Goal: Task Accomplishment & Management: Manage account settings

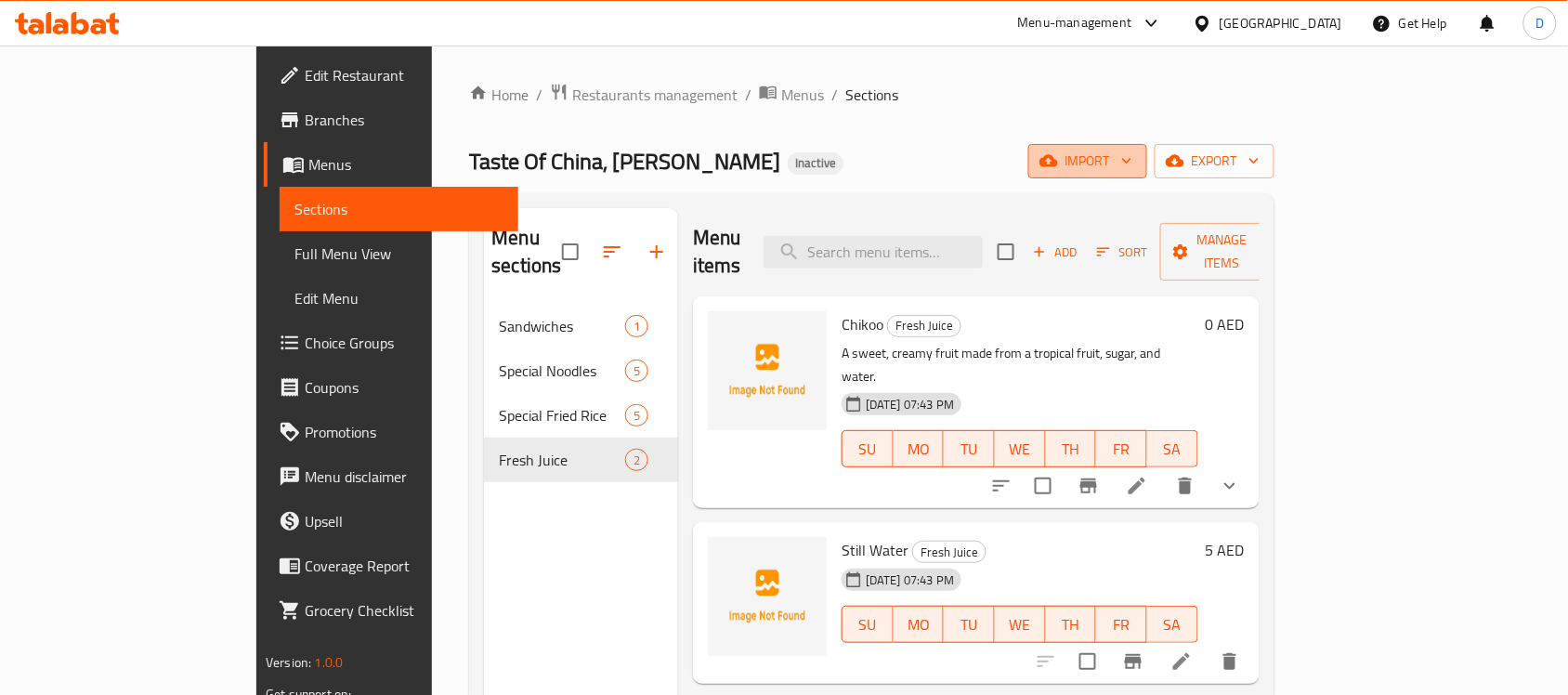
click at [1132, 164] on span "import" at bounding box center [1087, 161] width 89 height 23
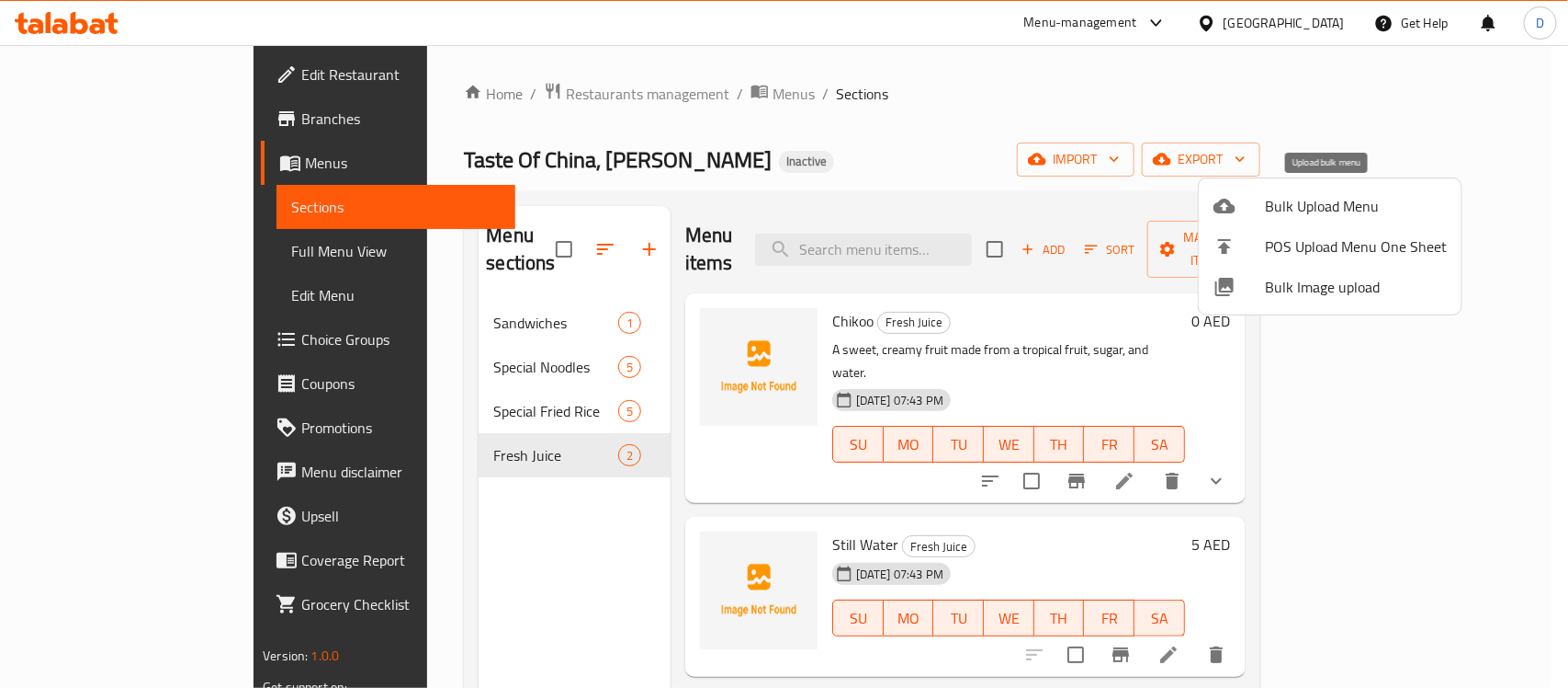
click at [1305, 205] on span "Bulk Upload Menu" at bounding box center [1355, 206] width 181 height 22
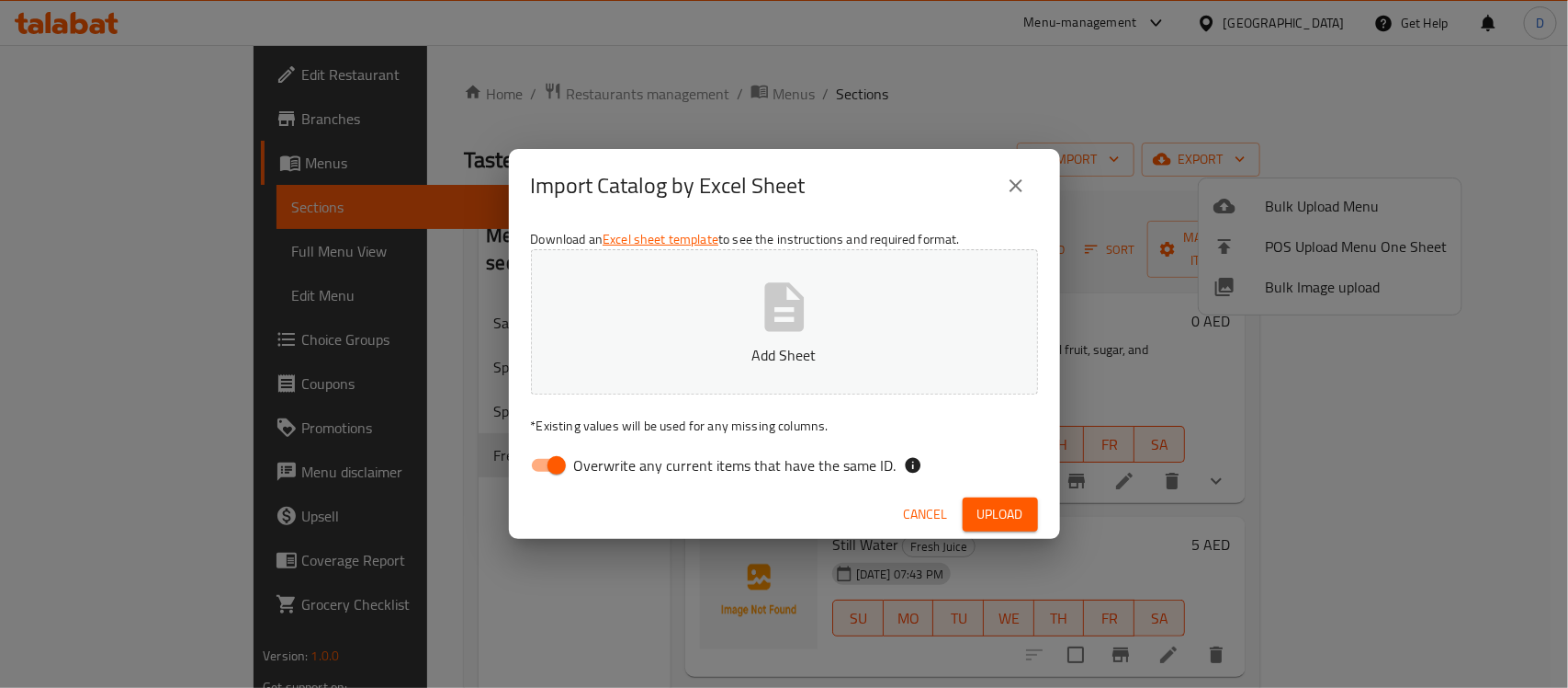
click at [534, 454] on input "Overwrite any current items that have the same ID." at bounding box center [556, 465] width 105 height 35
checkbox input "false"
drag, startPoint x: 948, startPoint y: 448, endPoint x: 955, endPoint y: 487, distance: 39.6
click at [948, 448] on div "Overwrite any current items that have the same ID." at bounding box center [784, 465] width 507 height 35
click at [978, 503] on span "Upload" at bounding box center [1001, 514] width 46 height 23
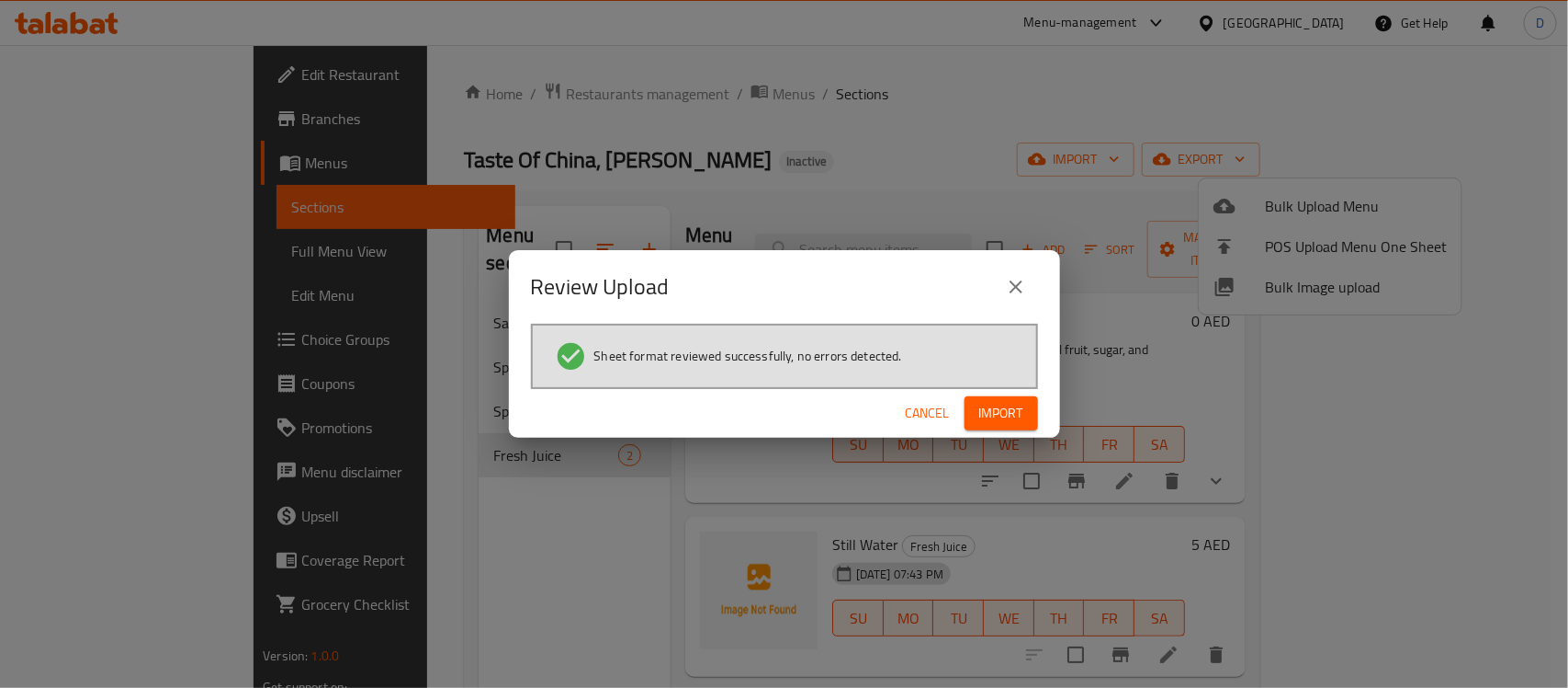
click at [1000, 398] on button "Import" at bounding box center [1001, 412] width 74 height 34
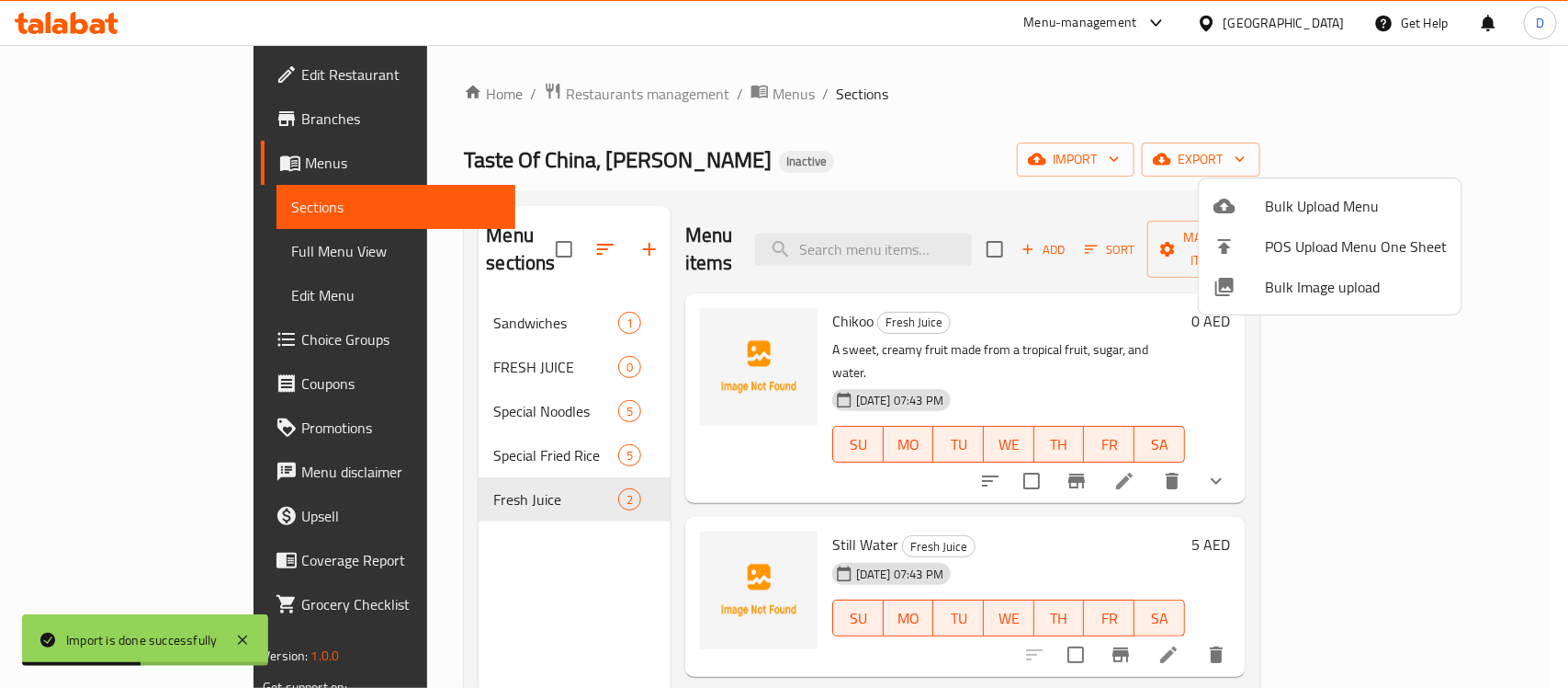
click at [904, 150] on div at bounding box center [784, 344] width 1568 height 688
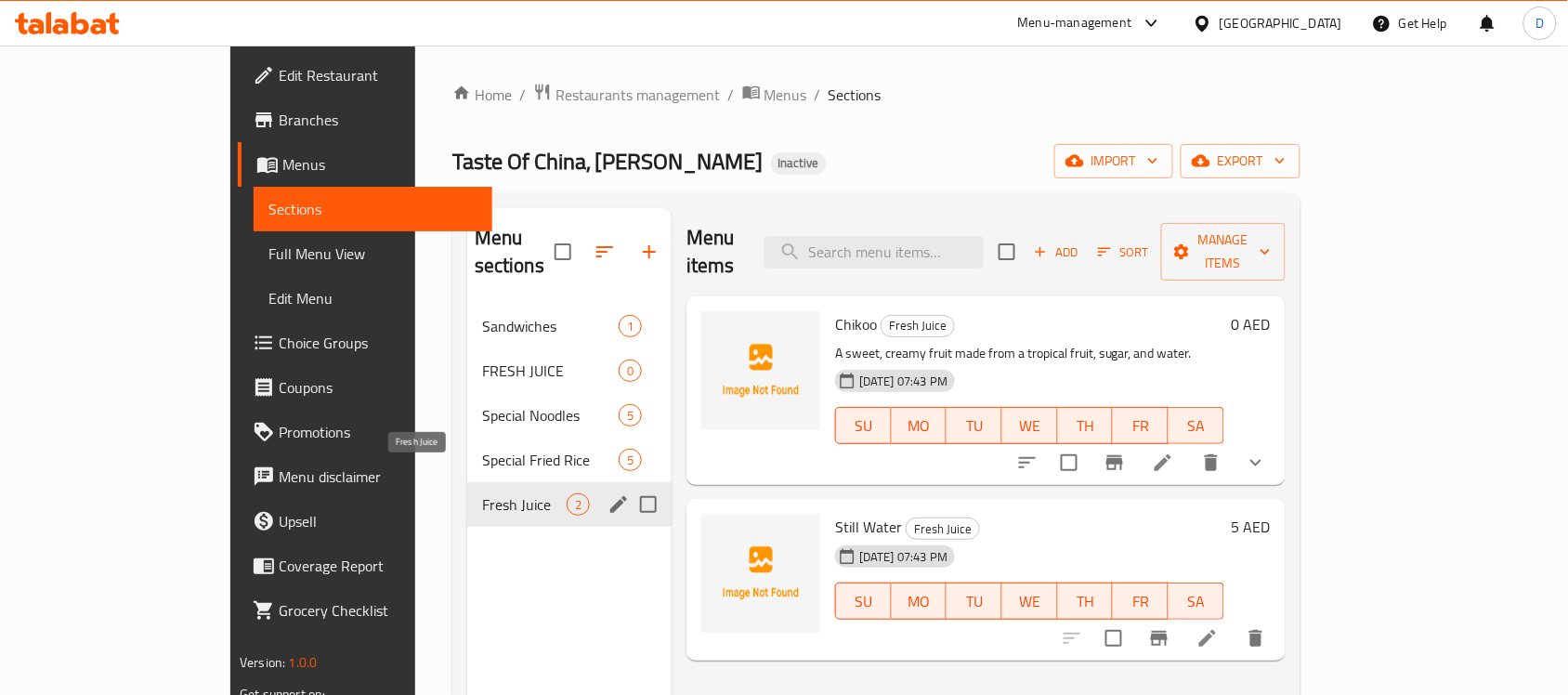
click at [483, 493] on span "Fresh Juice" at bounding box center [524, 504] width 84 height 22
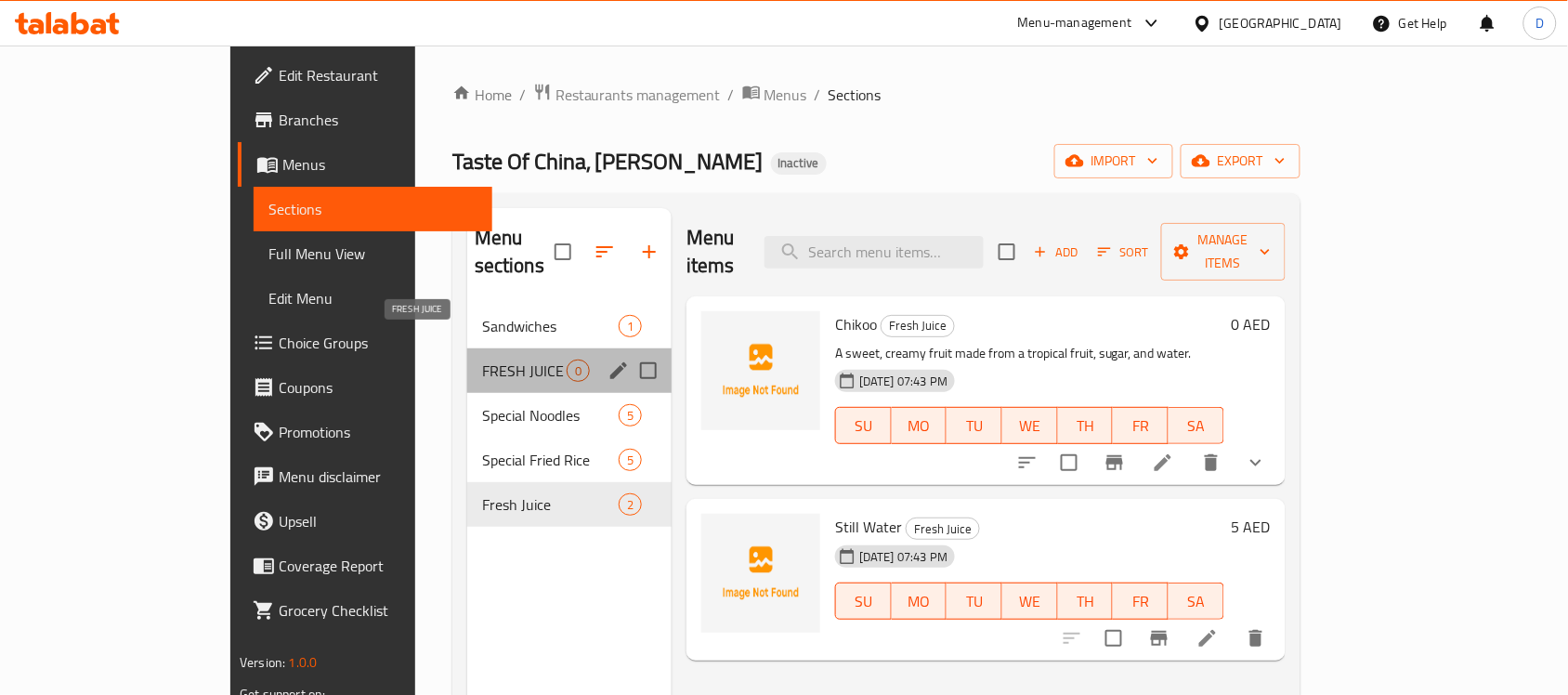
click at [483, 359] on span "FRESH JUICE" at bounding box center [524, 370] width 84 height 22
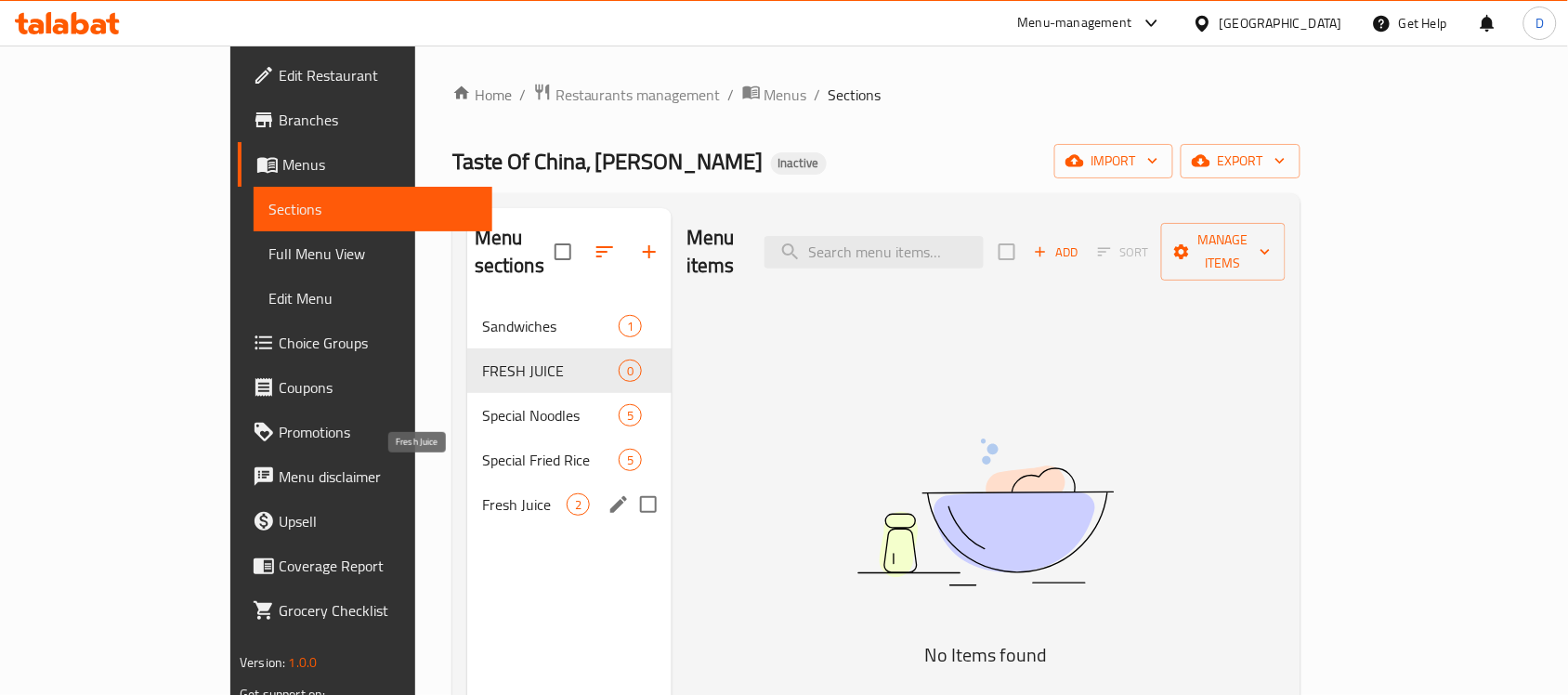
click at [483, 493] on span "Fresh Juice" at bounding box center [524, 504] width 84 height 22
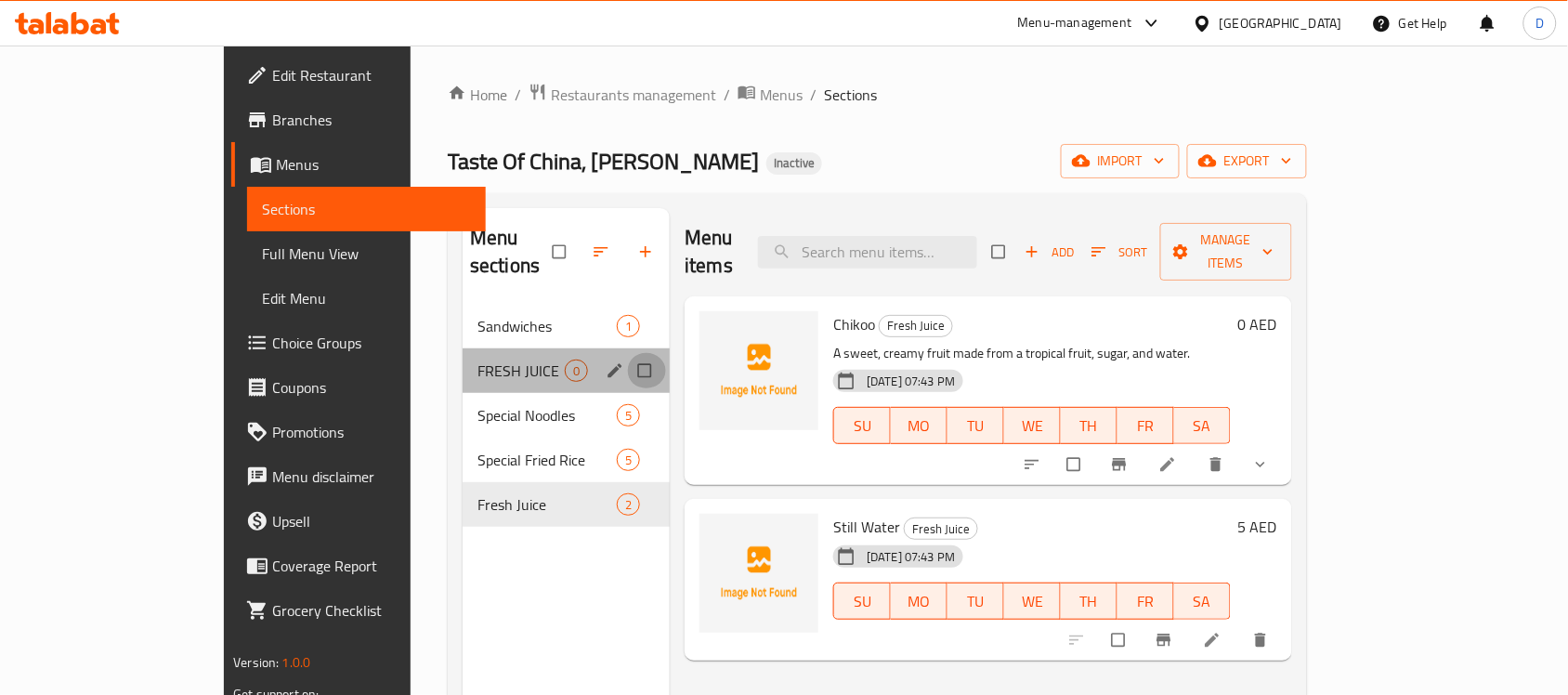
click at [627, 353] on input "Menu sections" at bounding box center [647, 371] width 39 height 35
checkbox input "true"
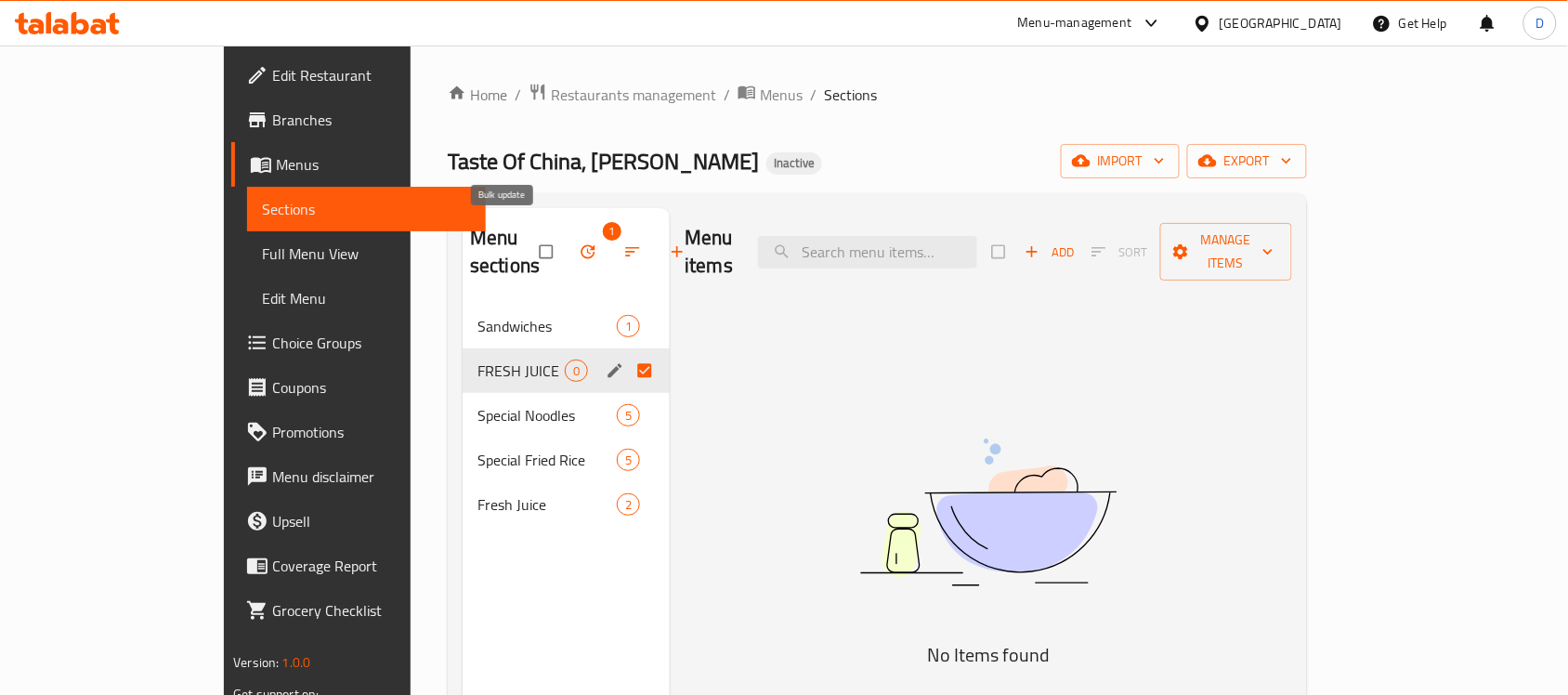
click at [579, 243] on icon "button" at bounding box center [587, 251] width 18 height 18
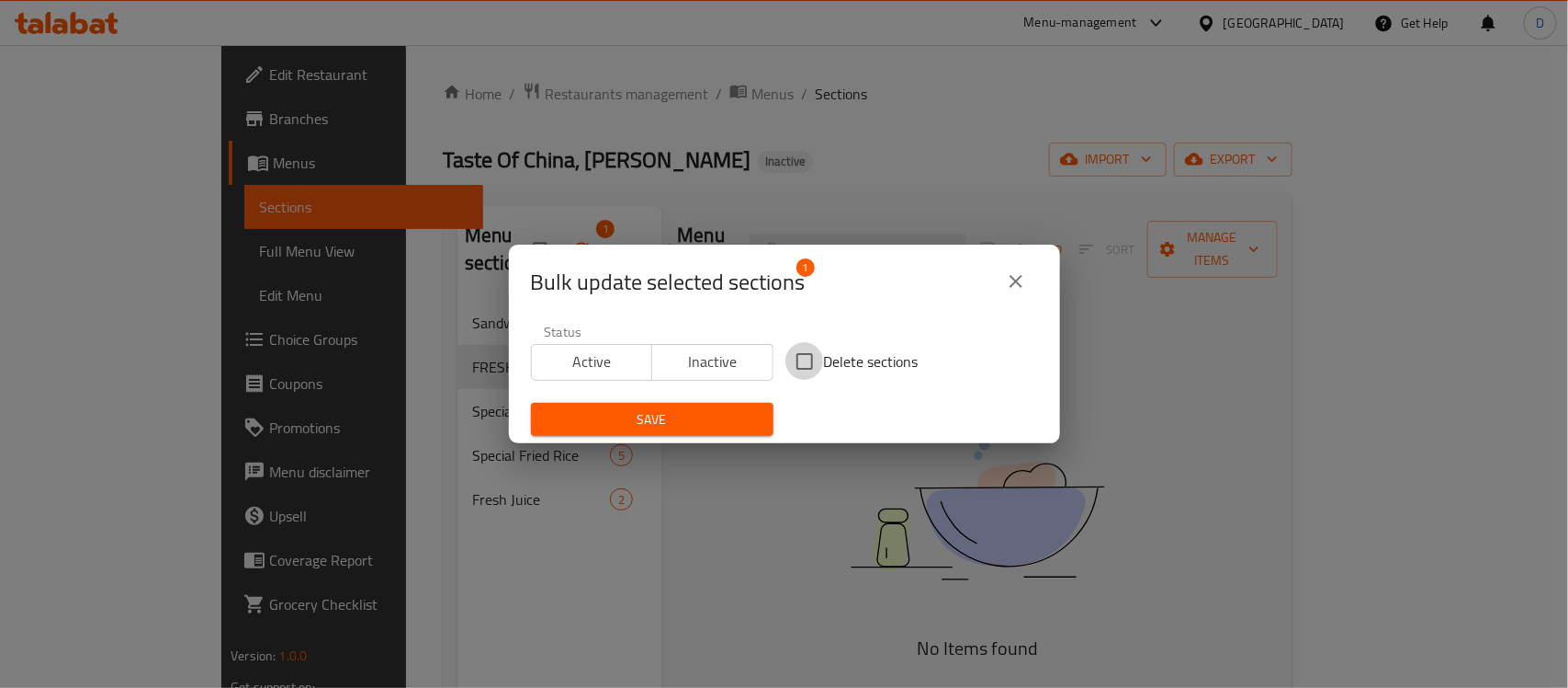
click at [791, 352] on input "Delete sections" at bounding box center [805, 361] width 38 height 38
checkbox input "true"
click at [718, 410] on span "Save" at bounding box center [652, 420] width 213 height 23
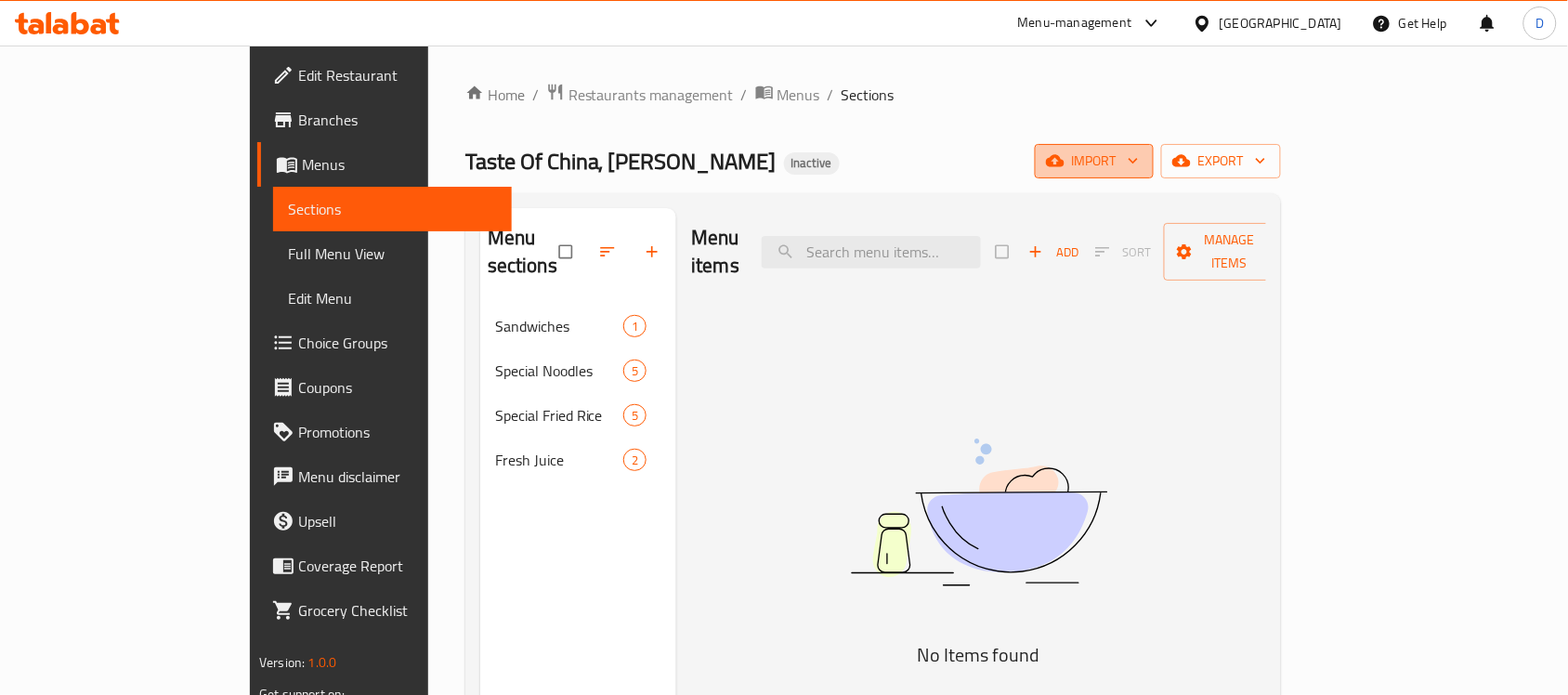
click at [1139, 156] on span "import" at bounding box center [1094, 161] width 89 height 23
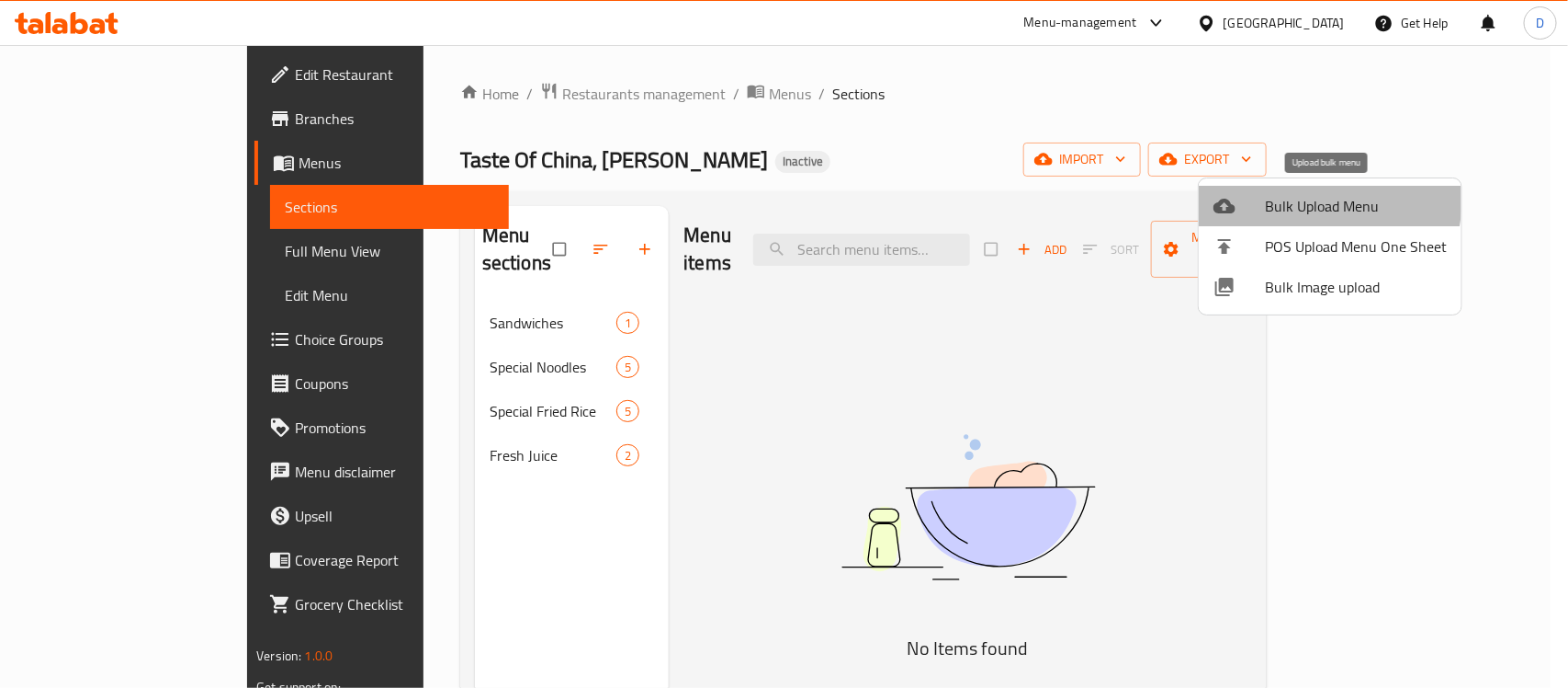
click at [1303, 199] on span "Bulk Upload Menu" at bounding box center [1355, 206] width 181 height 22
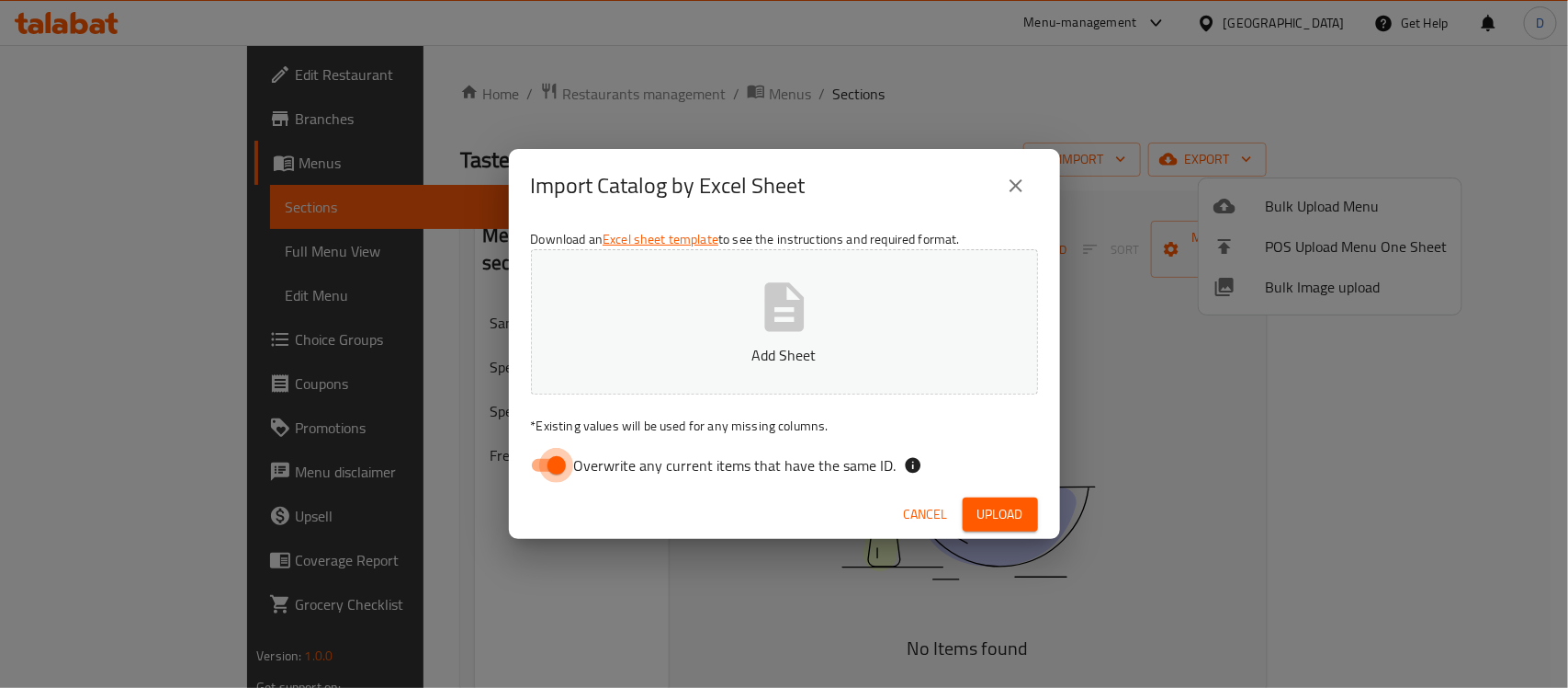
click at [542, 460] on input "Overwrite any current items that have the same ID." at bounding box center [556, 465] width 105 height 35
checkbox input "false"
click at [985, 510] on span "Upload" at bounding box center [1001, 514] width 46 height 23
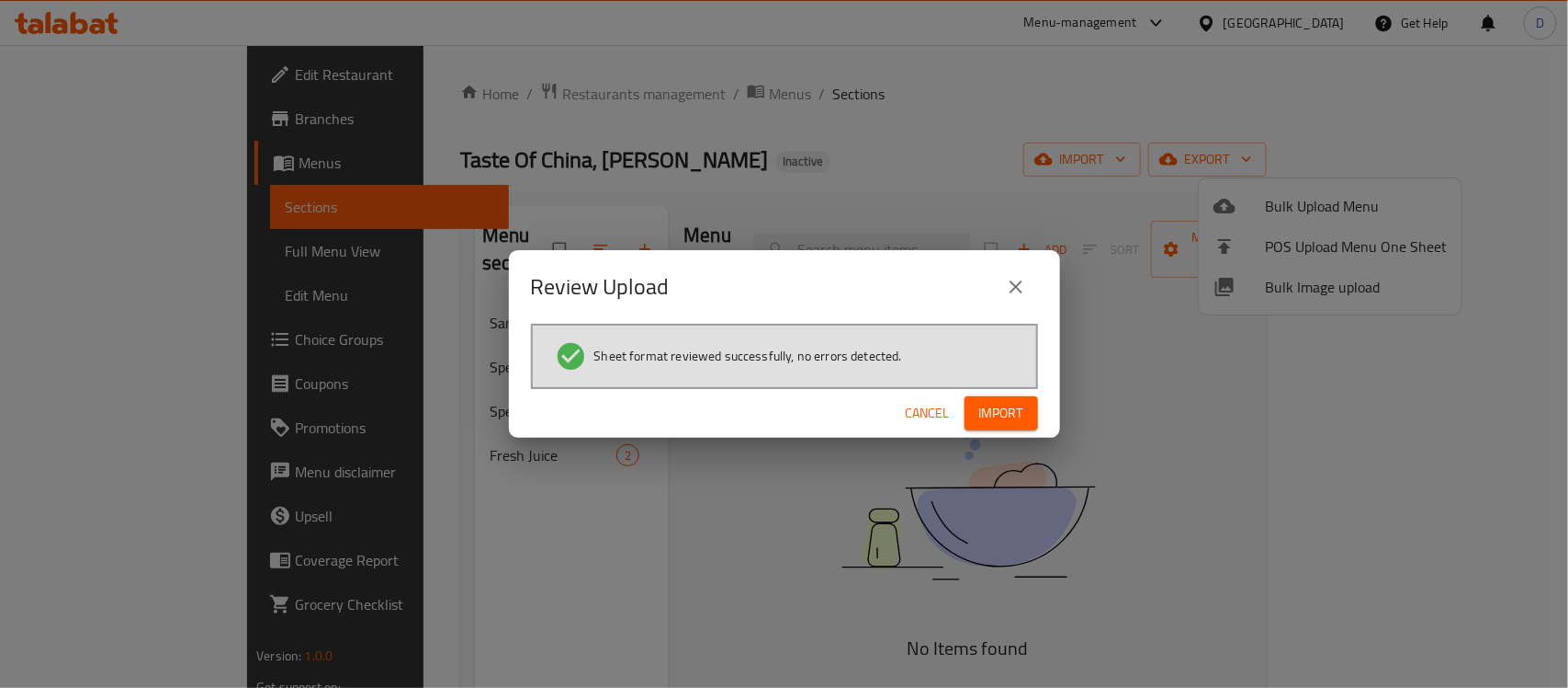
click at [1000, 411] on span "Import" at bounding box center [1001, 413] width 44 height 23
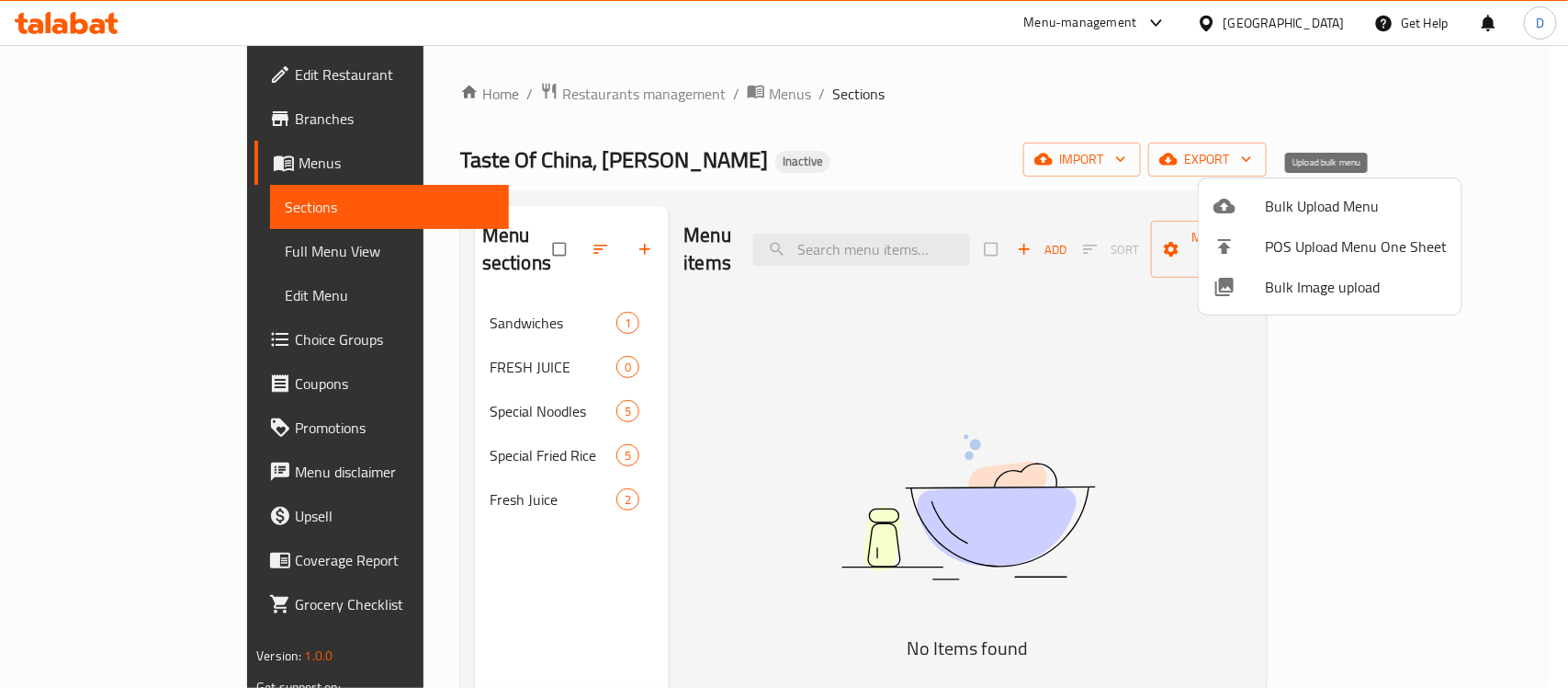
click at [1309, 199] on span "Bulk Upload Menu" at bounding box center [1355, 206] width 181 height 22
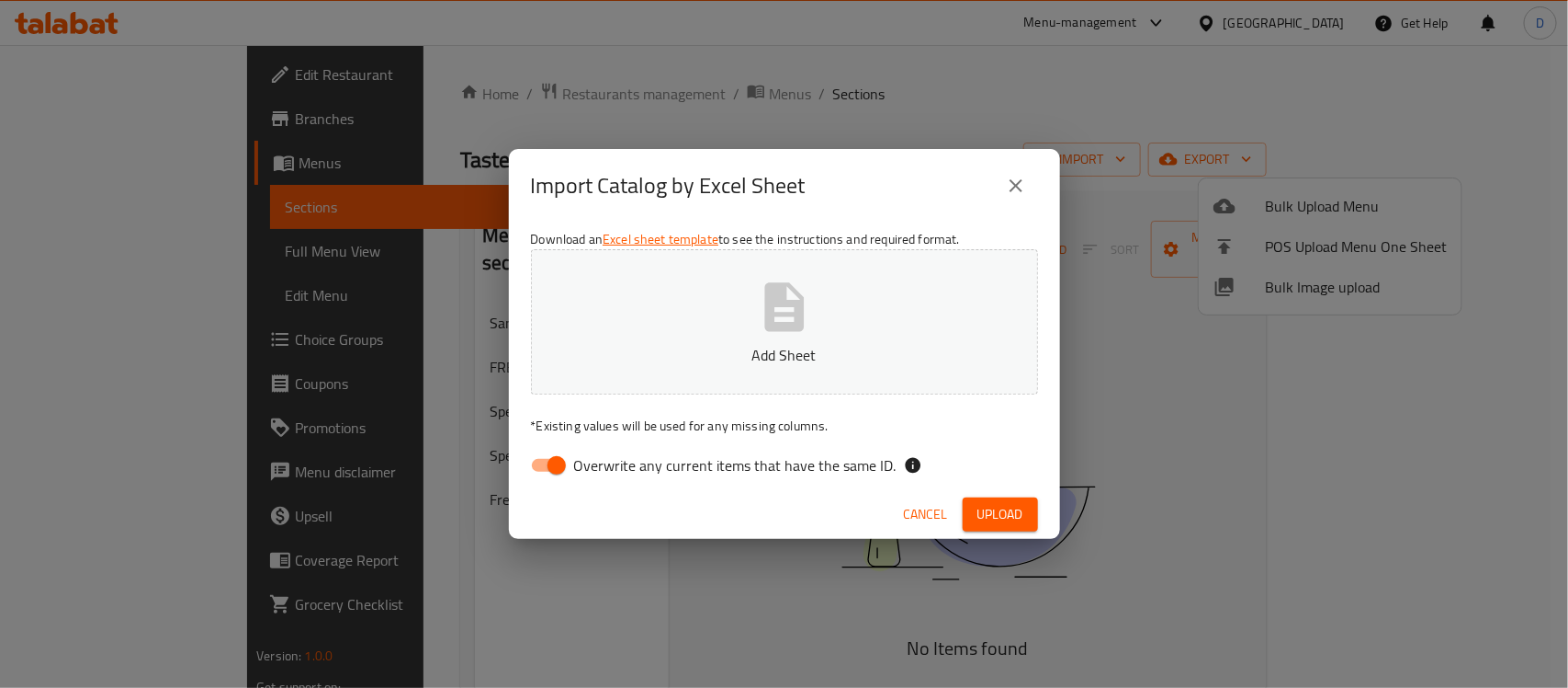
click at [551, 469] on input "Overwrite any current items that have the same ID." at bounding box center [556, 465] width 105 height 35
checkbox input "false"
click at [971, 433] on p "* Existing values will be used for any missing columns." at bounding box center [784, 425] width 507 height 18
click at [998, 518] on span "Upload" at bounding box center [1001, 514] width 46 height 23
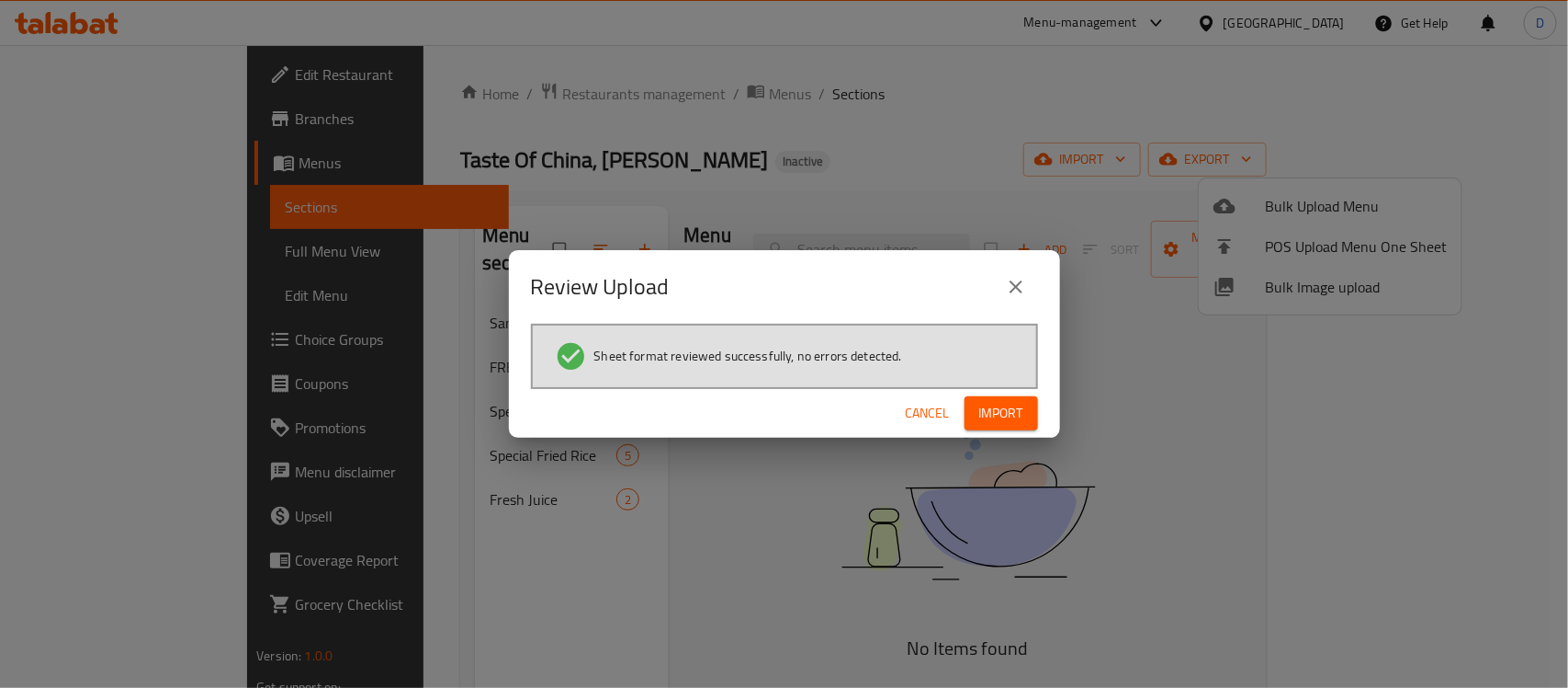
click at [995, 402] on span "Import" at bounding box center [1001, 413] width 44 height 23
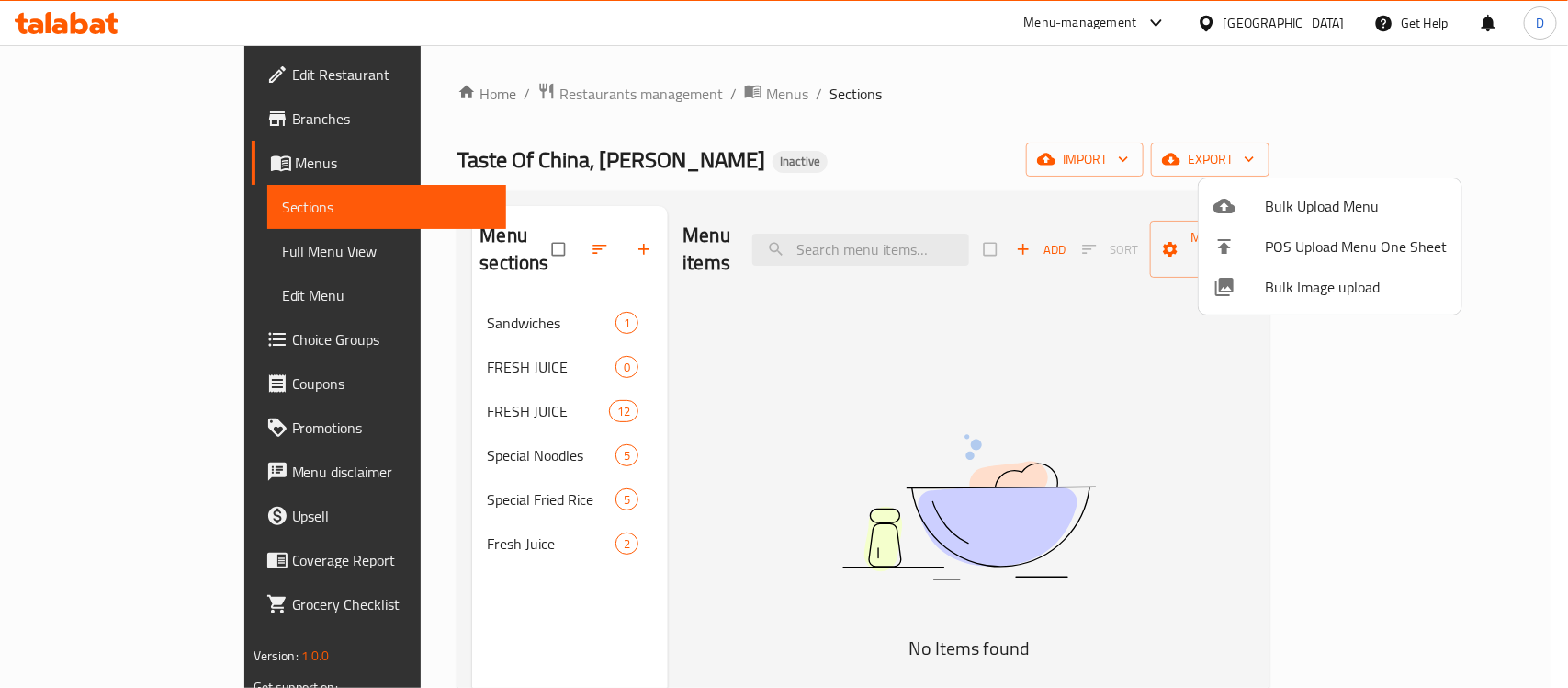
click at [419, 520] on div at bounding box center [784, 344] width 1568 height 688
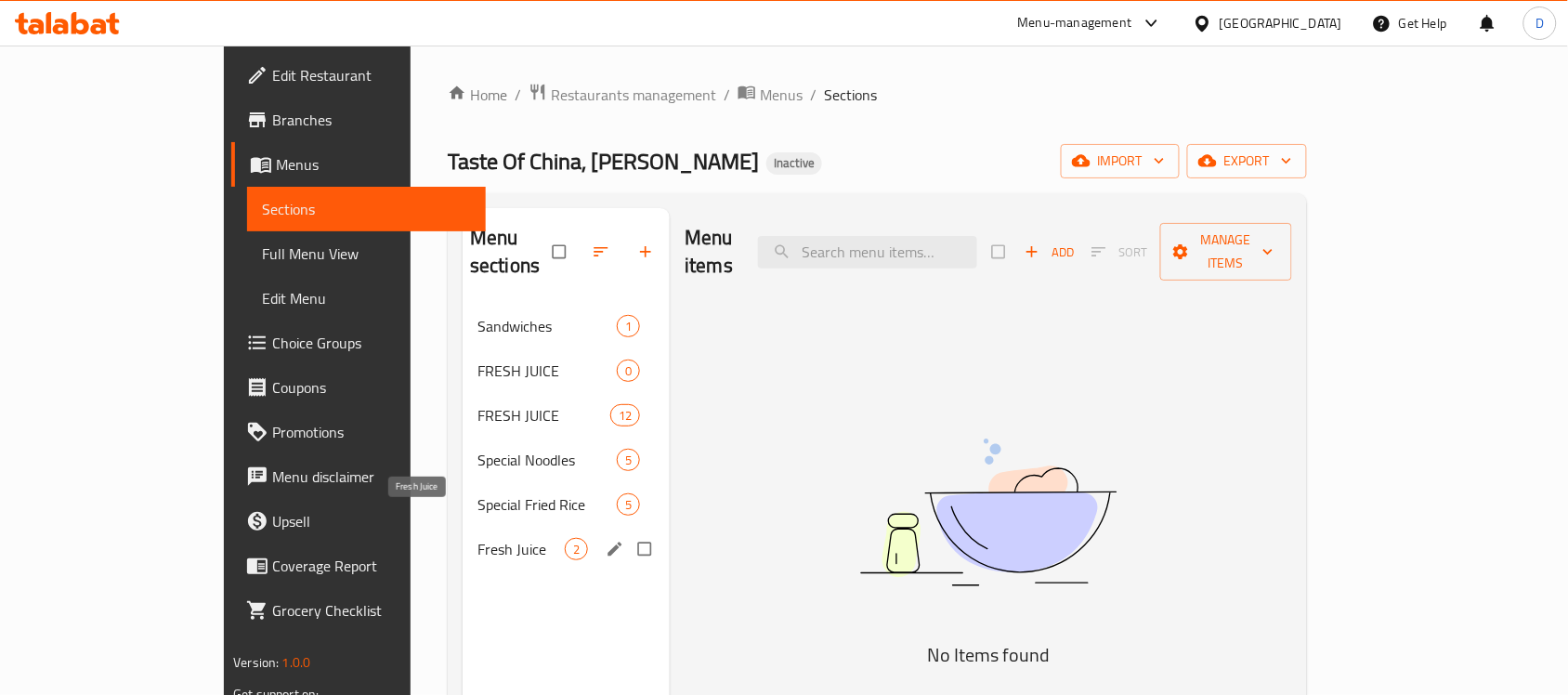
click at [478, 538] on span "Fresh Juice" at bounding box center [521, 548] width 87 height 22
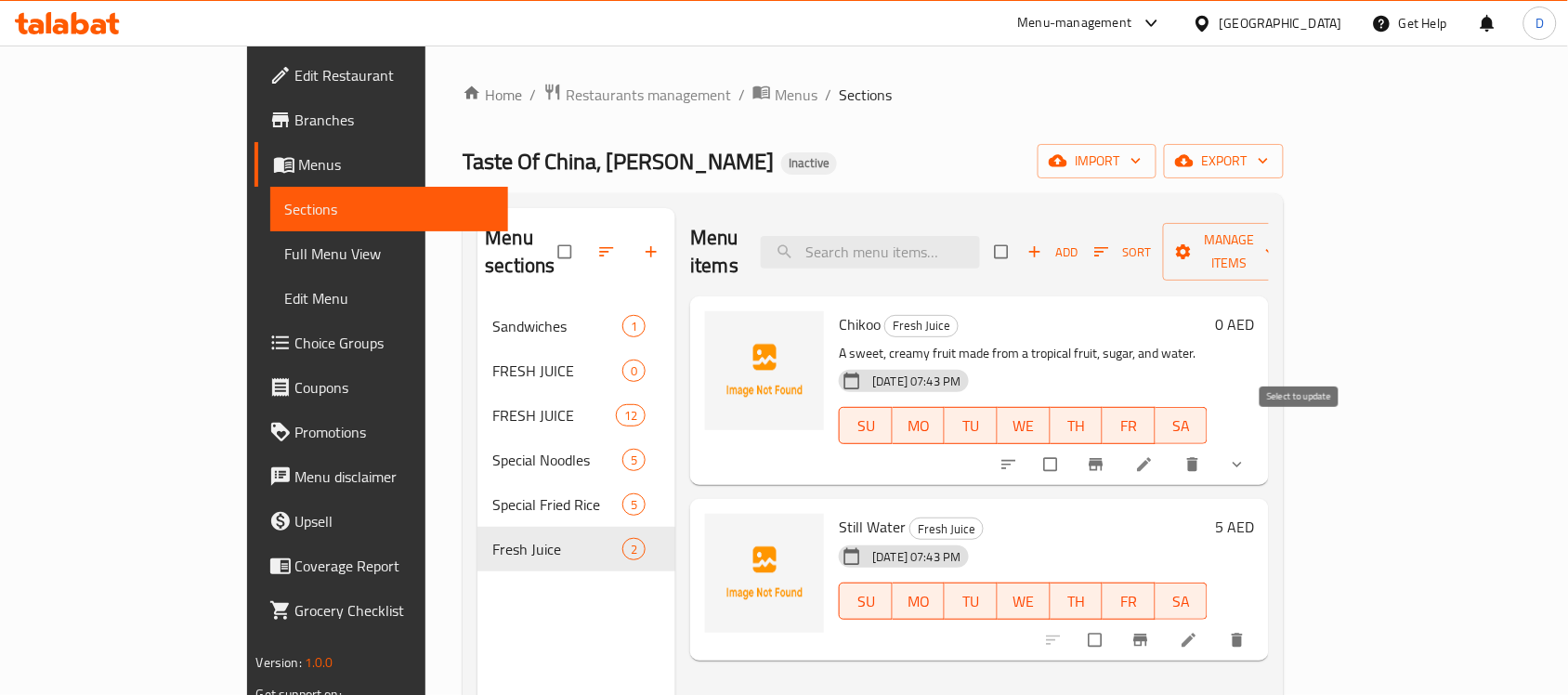
click at [1072, 447] on input "checkbox" at bounding box center [1052, 464] width 39 height 35
checkbox input "true"
click at [1117, 622] on input "checkbox" at bounding box center [1097, 640] width 39 height 35
checkbox input "true"
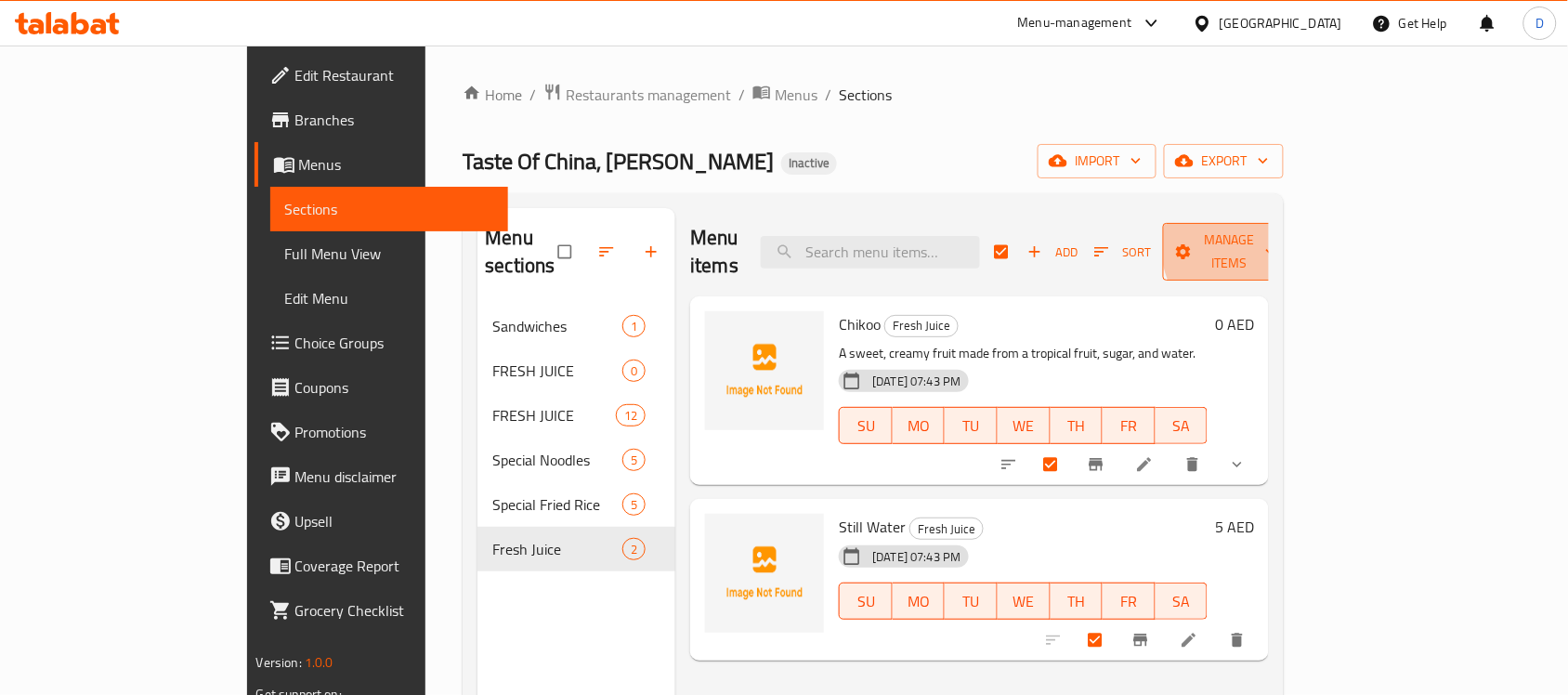
click at [1280, 242] on span "Manage items" at bounding box center [1228, 251] width 102 height 47
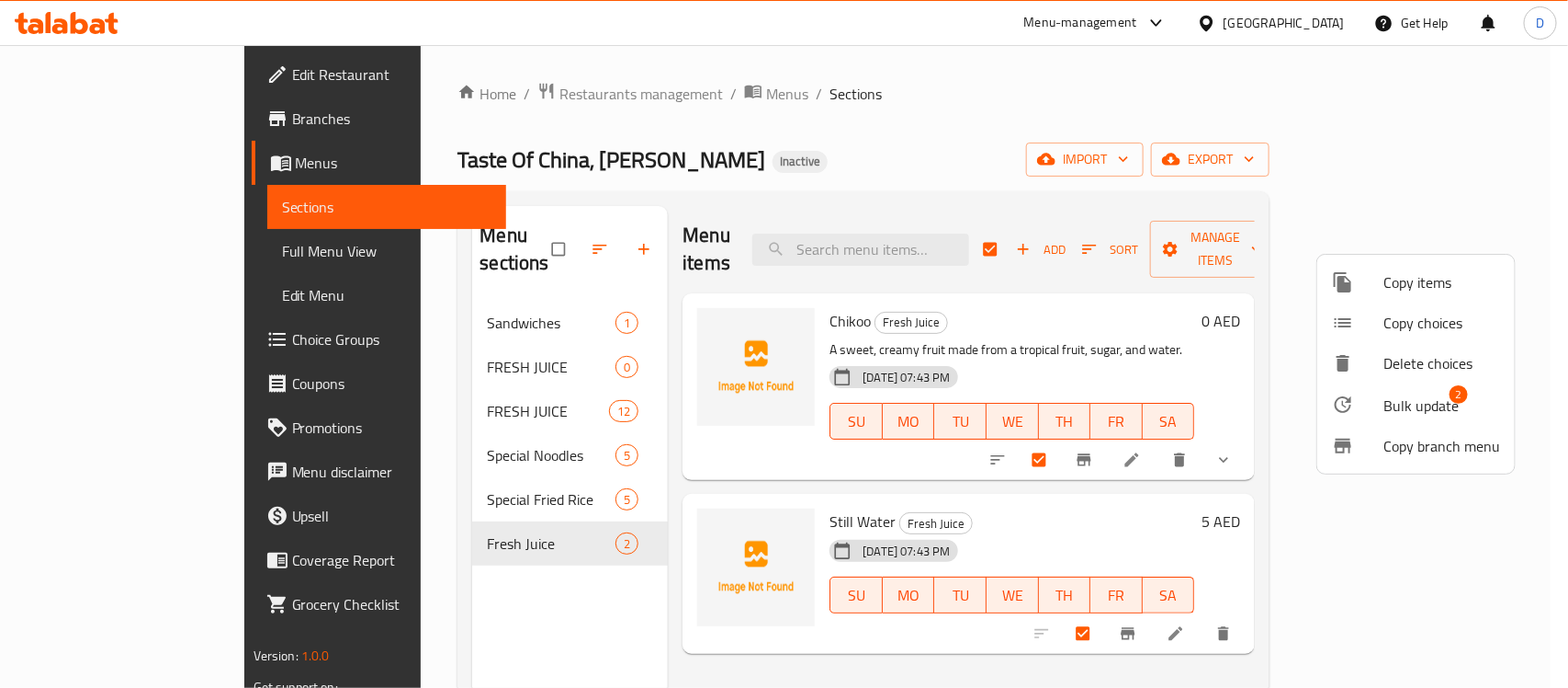
click at [1414, 407] on span "Bulk update" at bounding box center [1421, 405] width 75 height 22
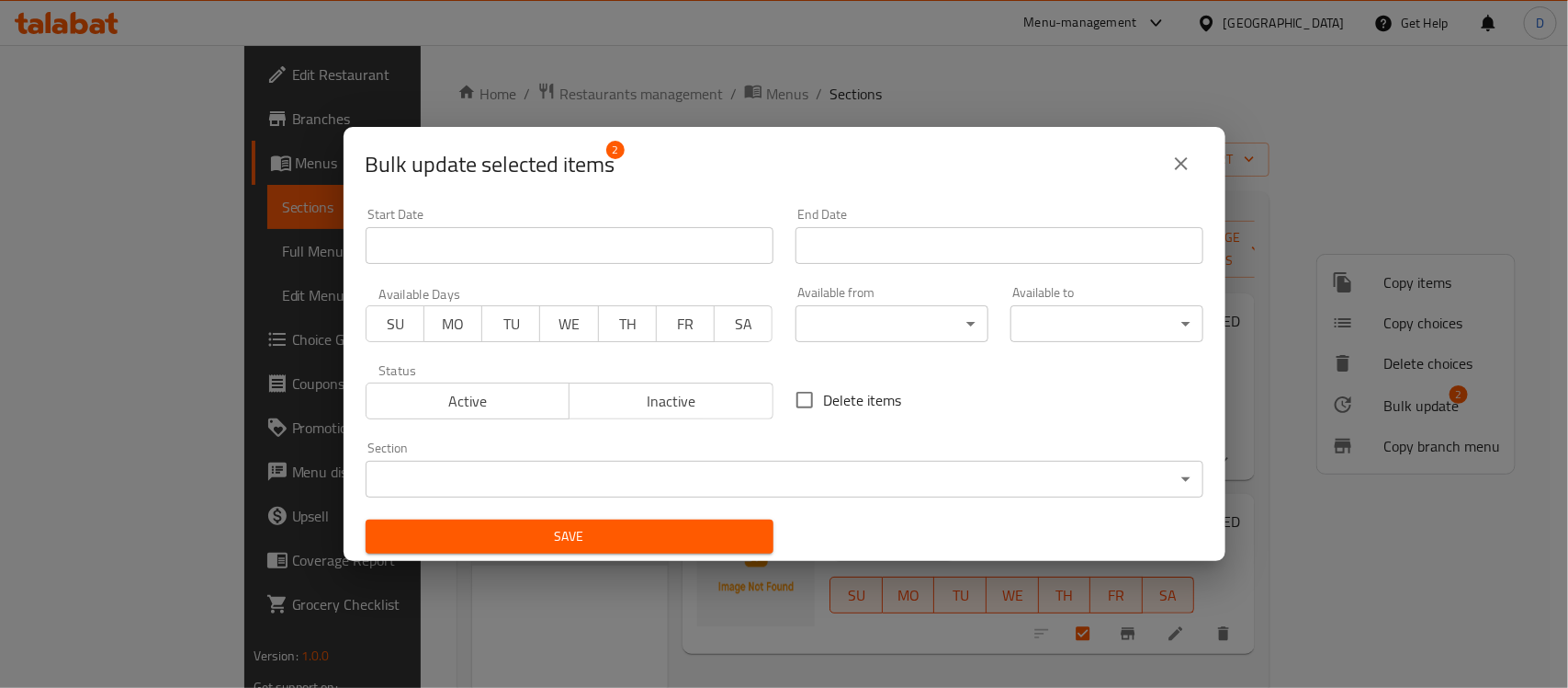
click at [591, 482] on body "​ Menu-management United Arab Emirates Get Help D Edit Restaurant Branches Menu…" at bounding box center [784, 366] width 1568 height 643
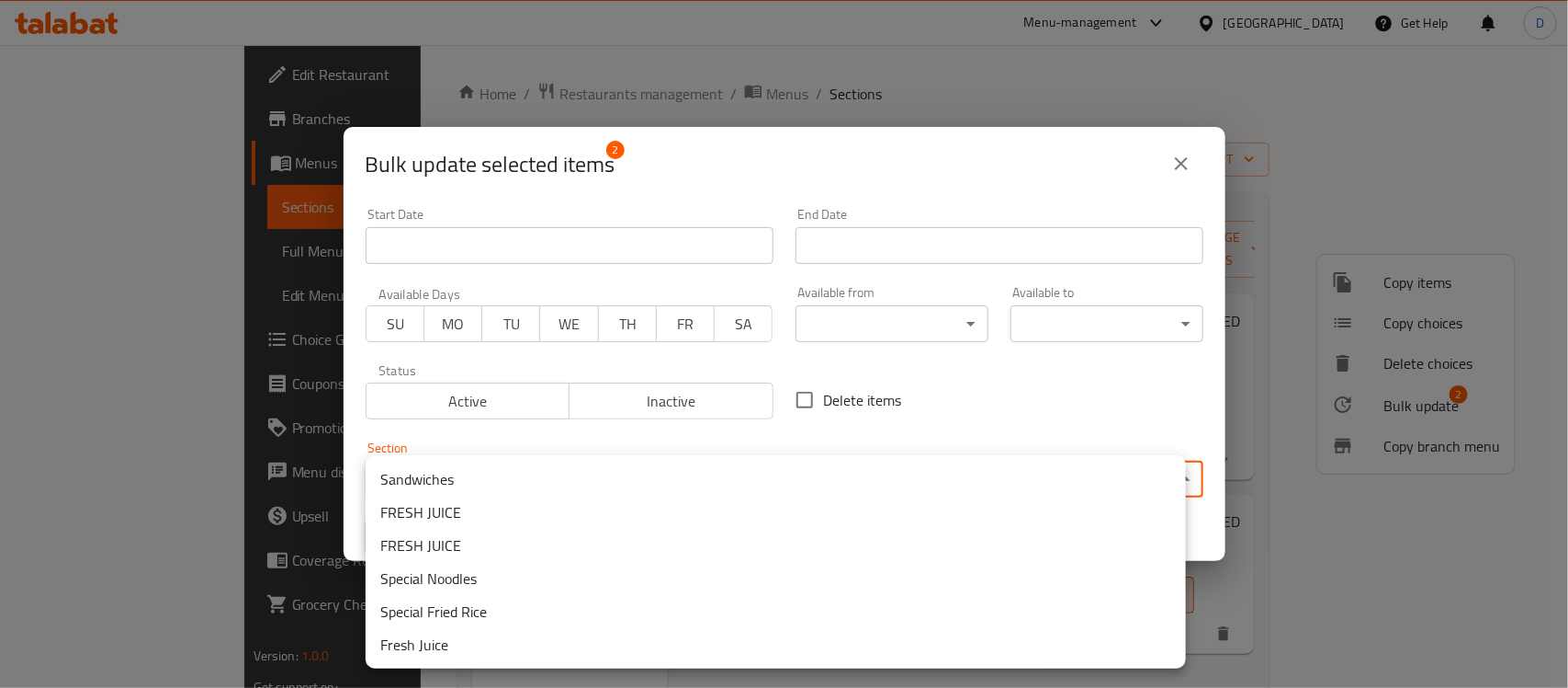
click at [314, 606] on div at bounding box center [784, 344] width 1568 height 688
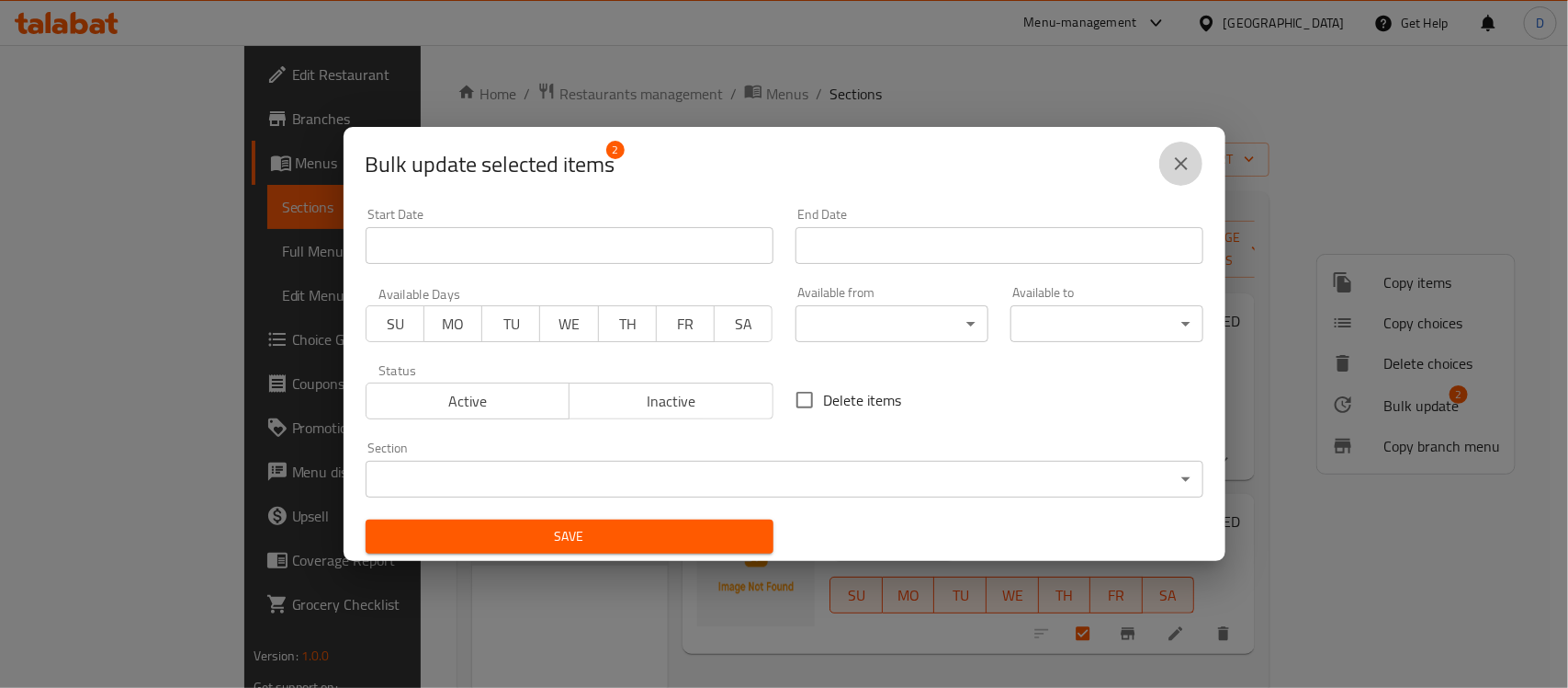
click at [1182, 149] on button "close" at bounding box center [1181, 163] width 44 height 44
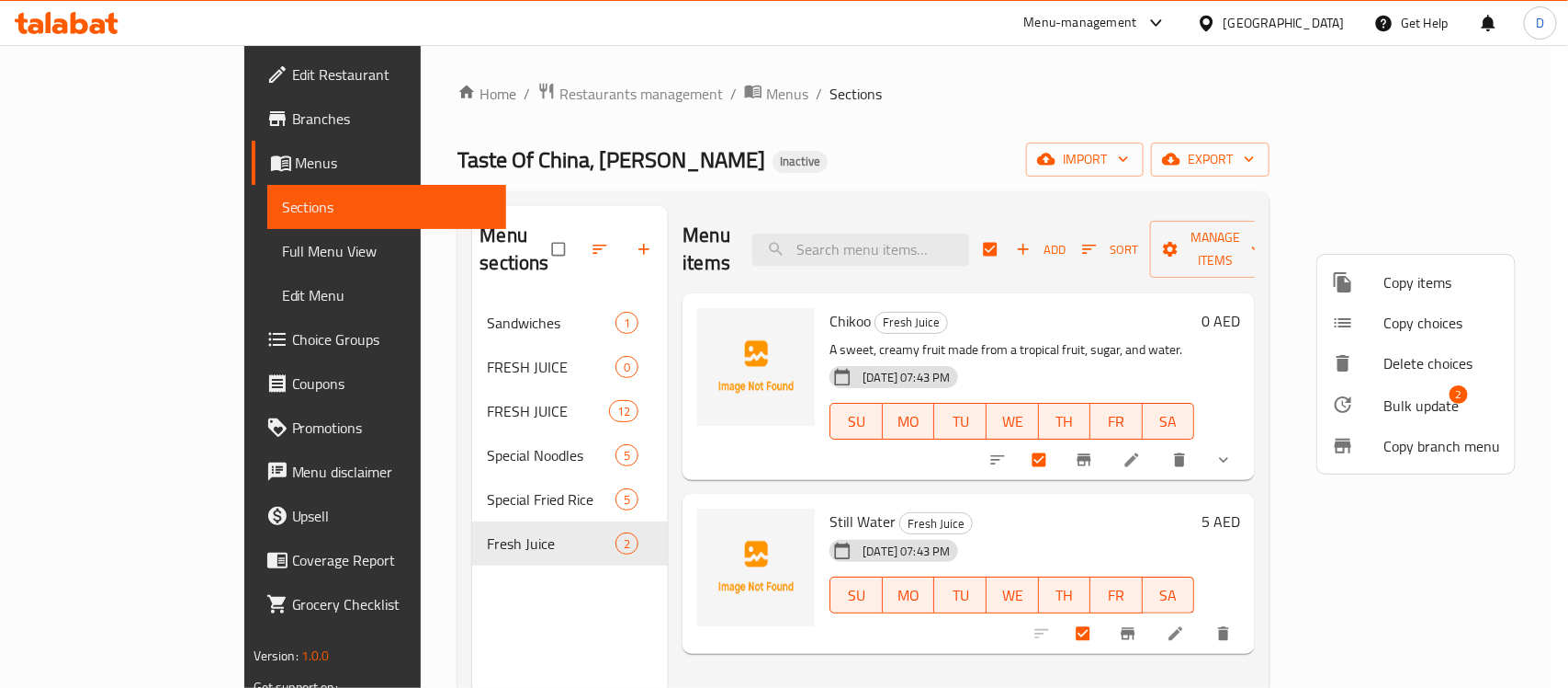
click at [473, 337] on div at bounding box center [784, 344] width 1568 height 688
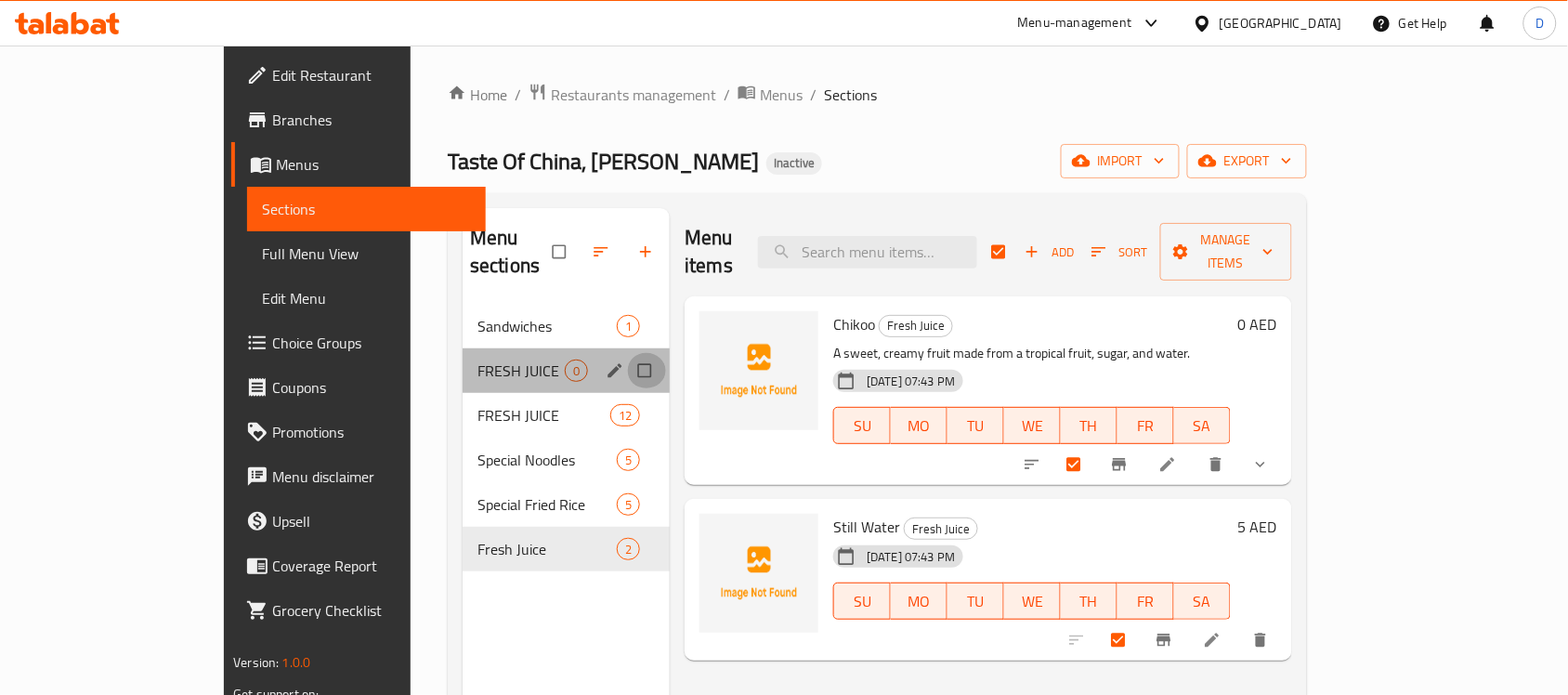
click at [627, 353] on input "Menu sections" at bounding box center [647, 371] width 39 height 35
checkbox input "true"
checkbox input "false"
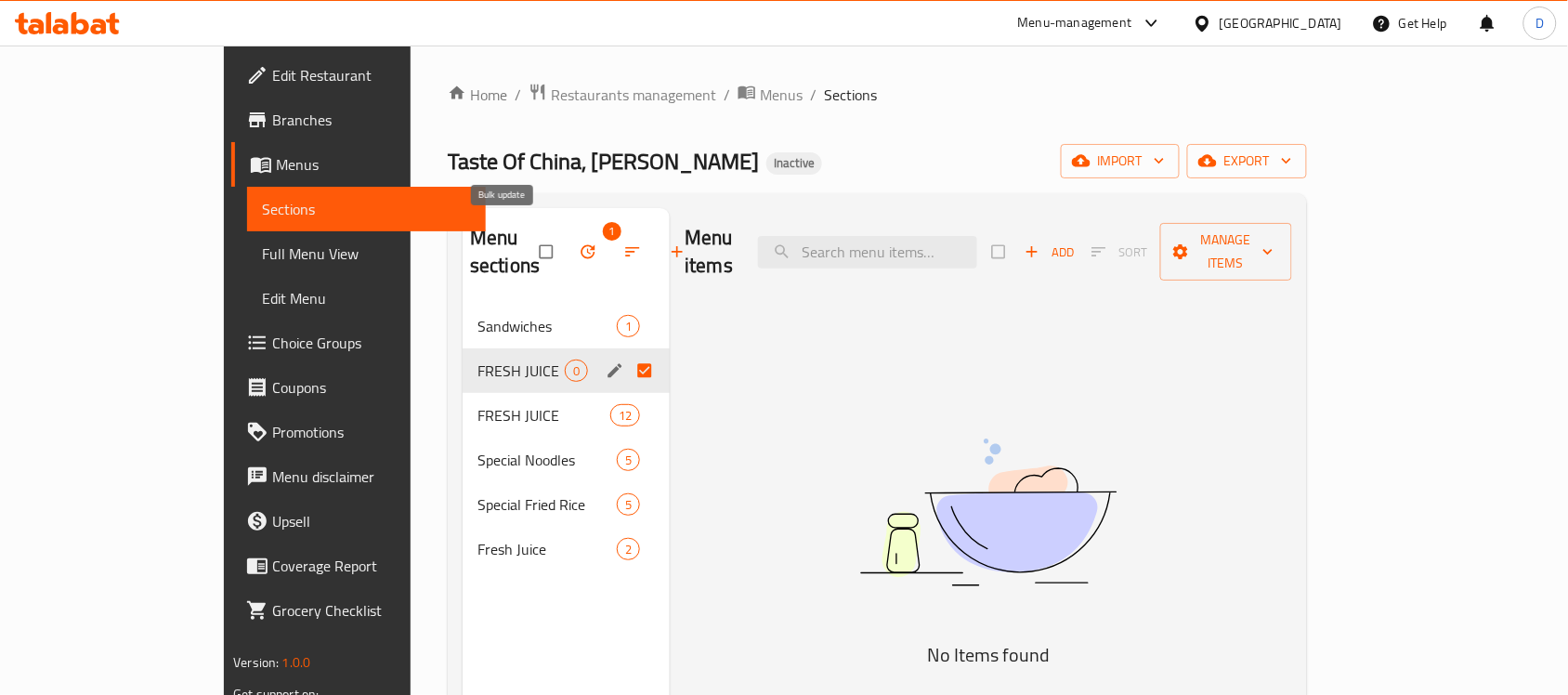
click at [579, 243] on icon "button" at bounding box center [587, 251] width 18 height 18
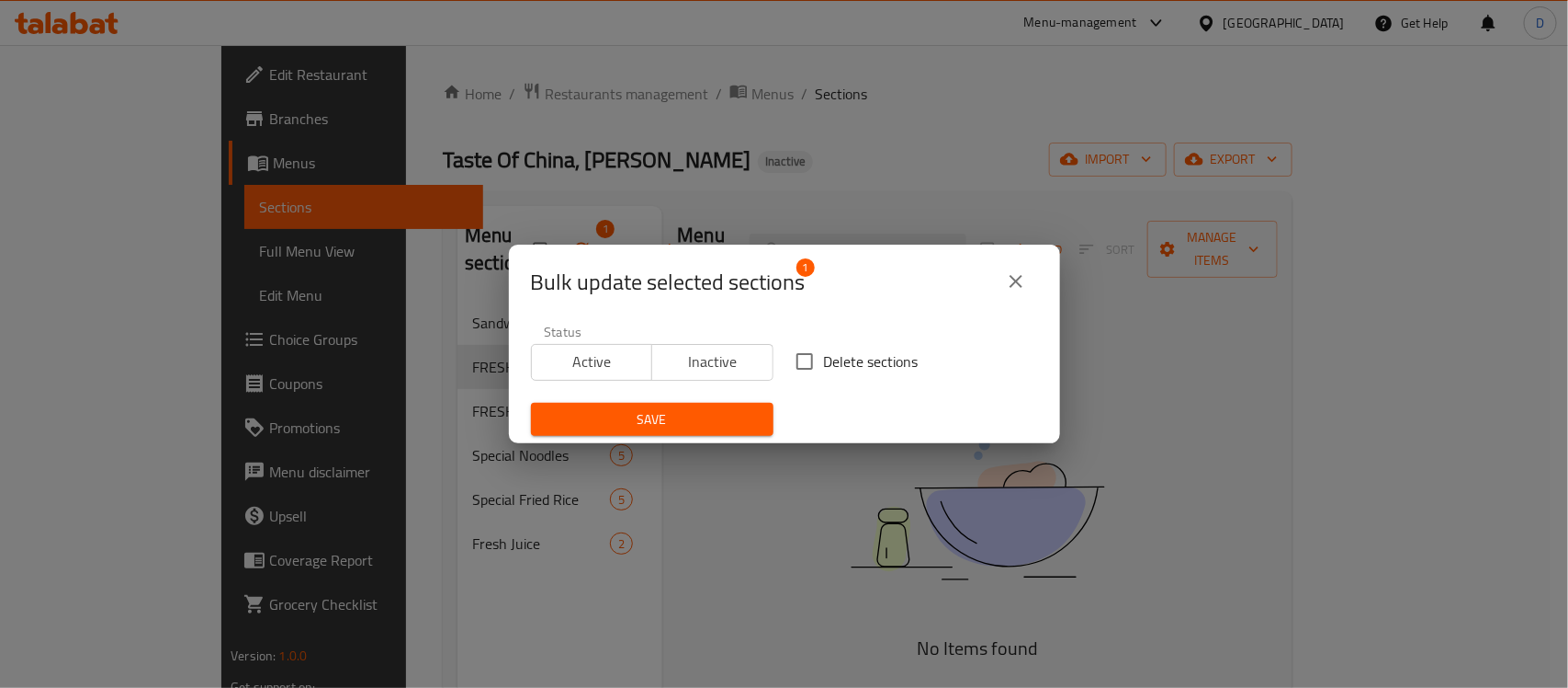
click at [873, 366] on span "Delete sections" at bounding box center [871, 361] width 95 height 22
click at [824, 366] on input "Delete sections" at bounding box center [805, 361] width 38 height 38
checkbox input "true"
click at [729, 430] on span "Save" at bounding box center [652, 420] width 213 height 23
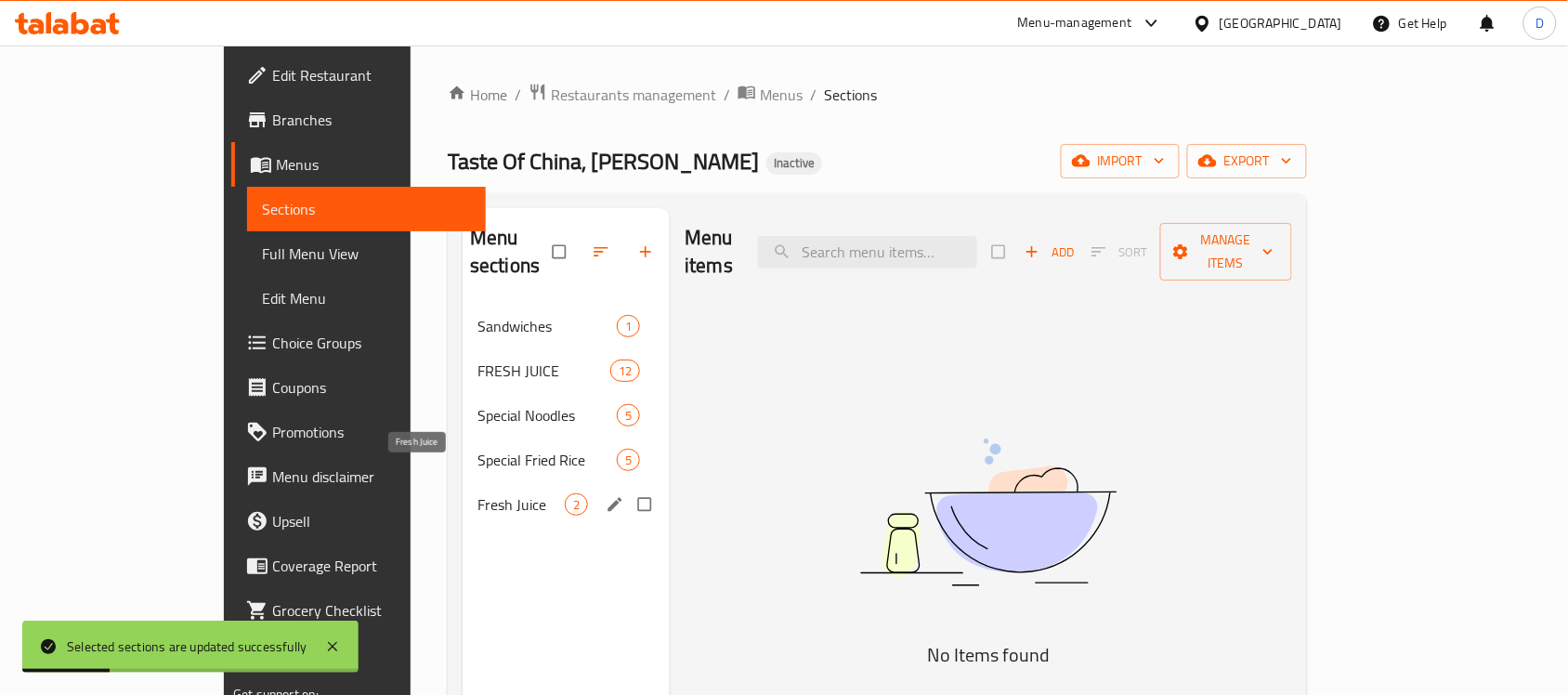
click at [478, 493] on span "Fresh Juice" at bounding box center [521, 504] width 87 height 22
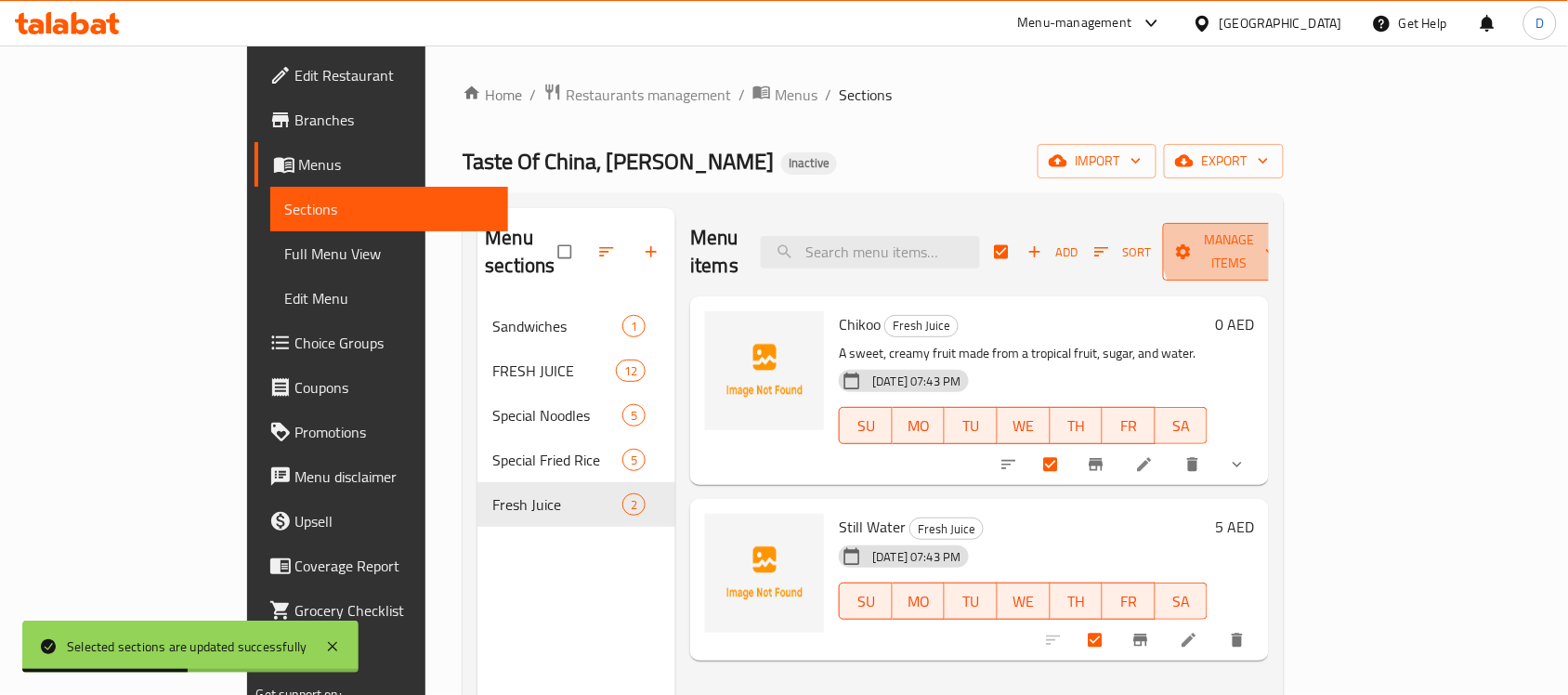
click at [1280, 243] on span "Manage items" at bounding box center [1228, 251] width 102 height 47
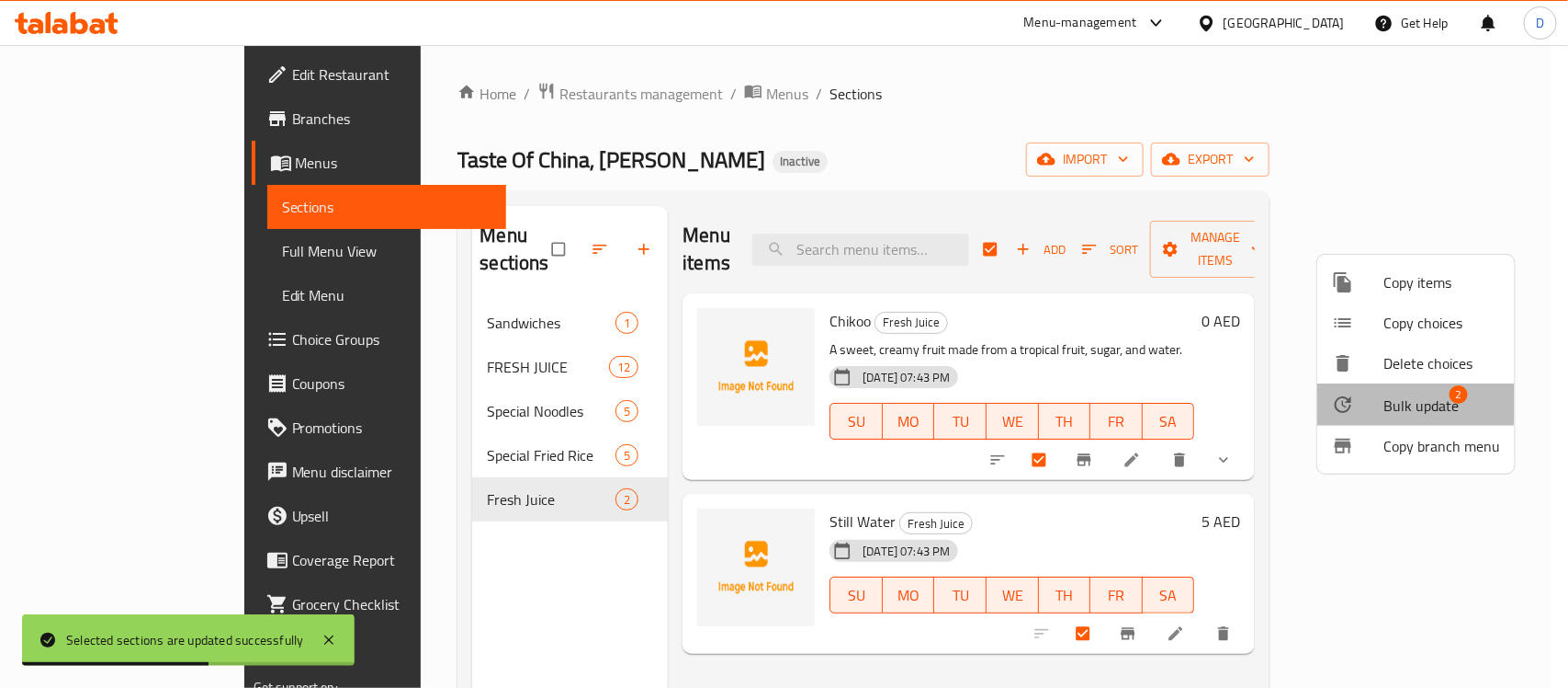
click at [1392, 395] on span "Bulk update" at bounding box center [1421, 405] width 75 height 22
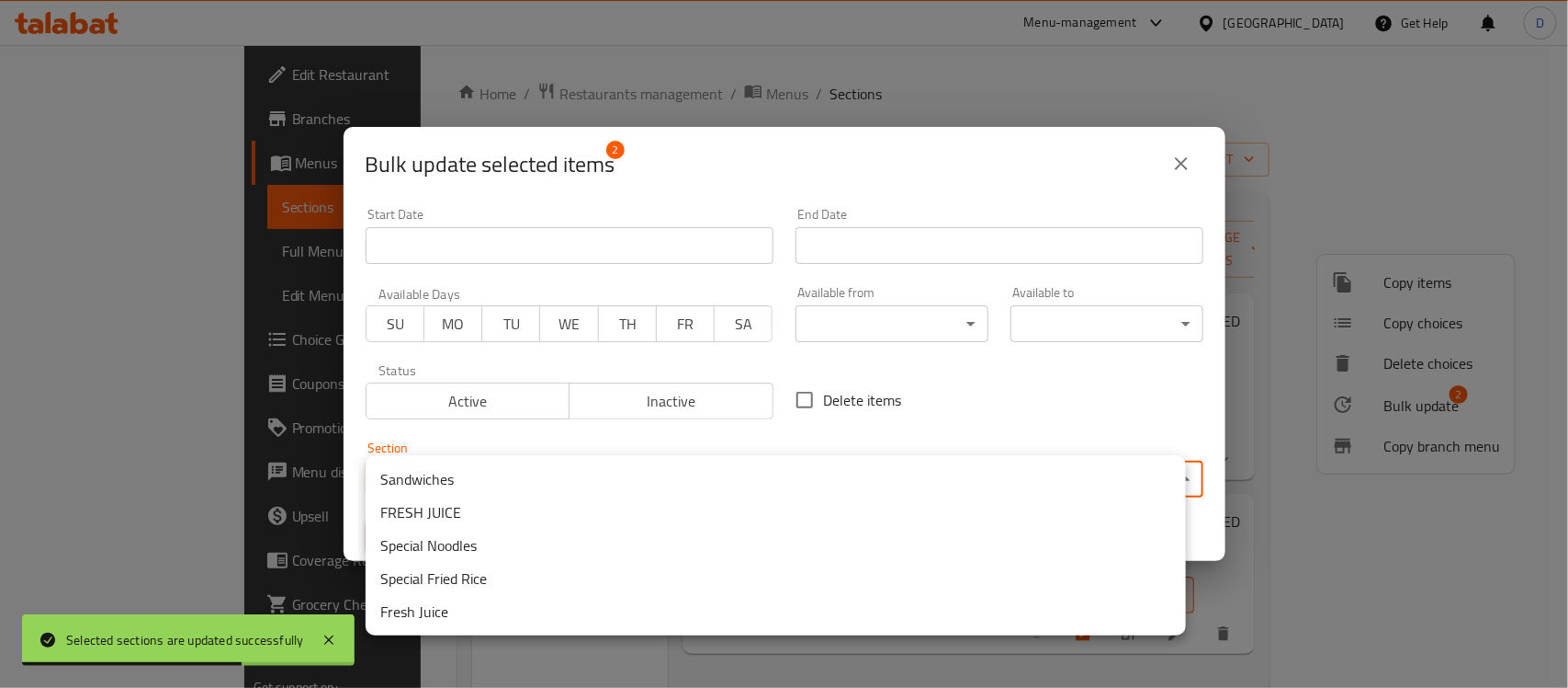
click at [654, 476] on body "Selected sections are updated successfully ​ Menu-management United Arab Emirat…" at bounding box center [784, 366] width 1568 height 643
click at [438, 510] on li "FRESH JUICE" at bounding box center [776, 512] width 820 height 33
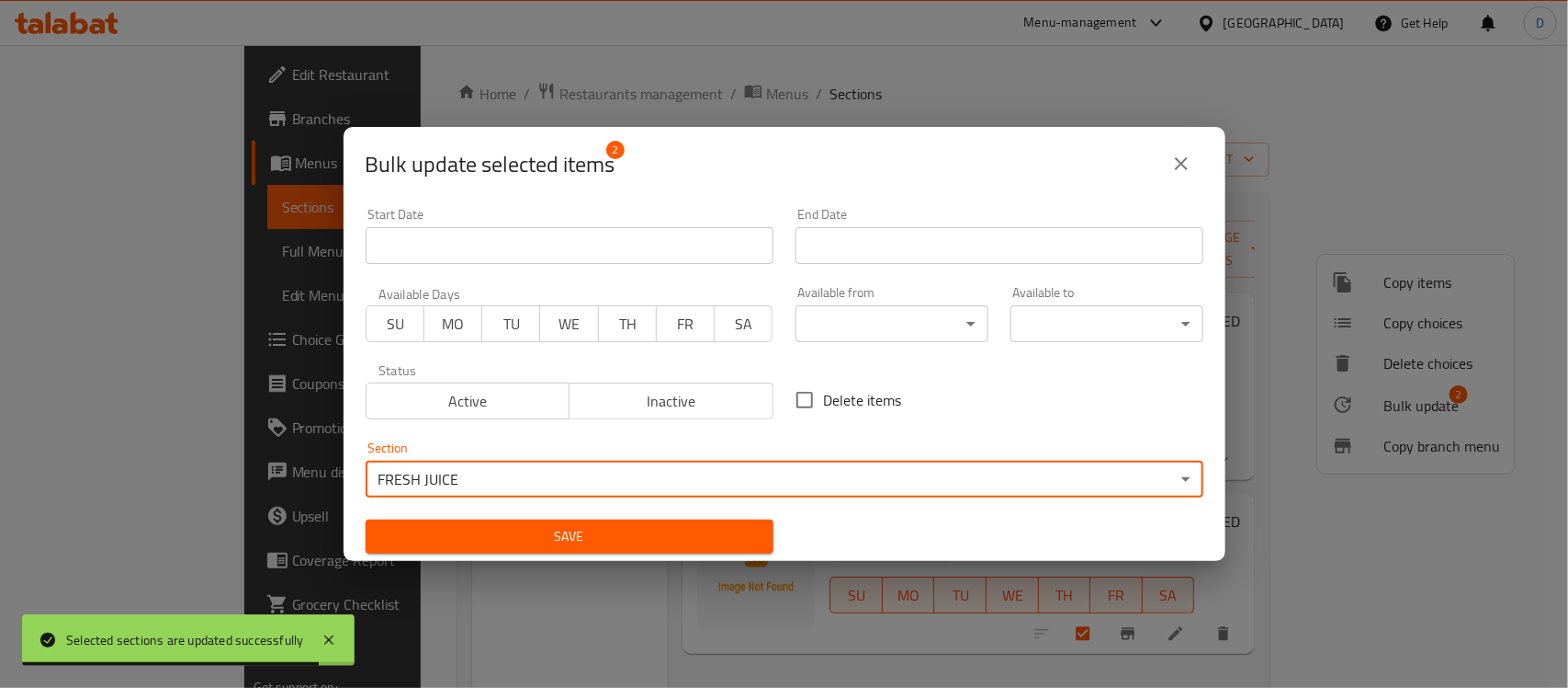
click at [538, 529] on span "Save" at bounding box center [569, 536] width 378 height 23
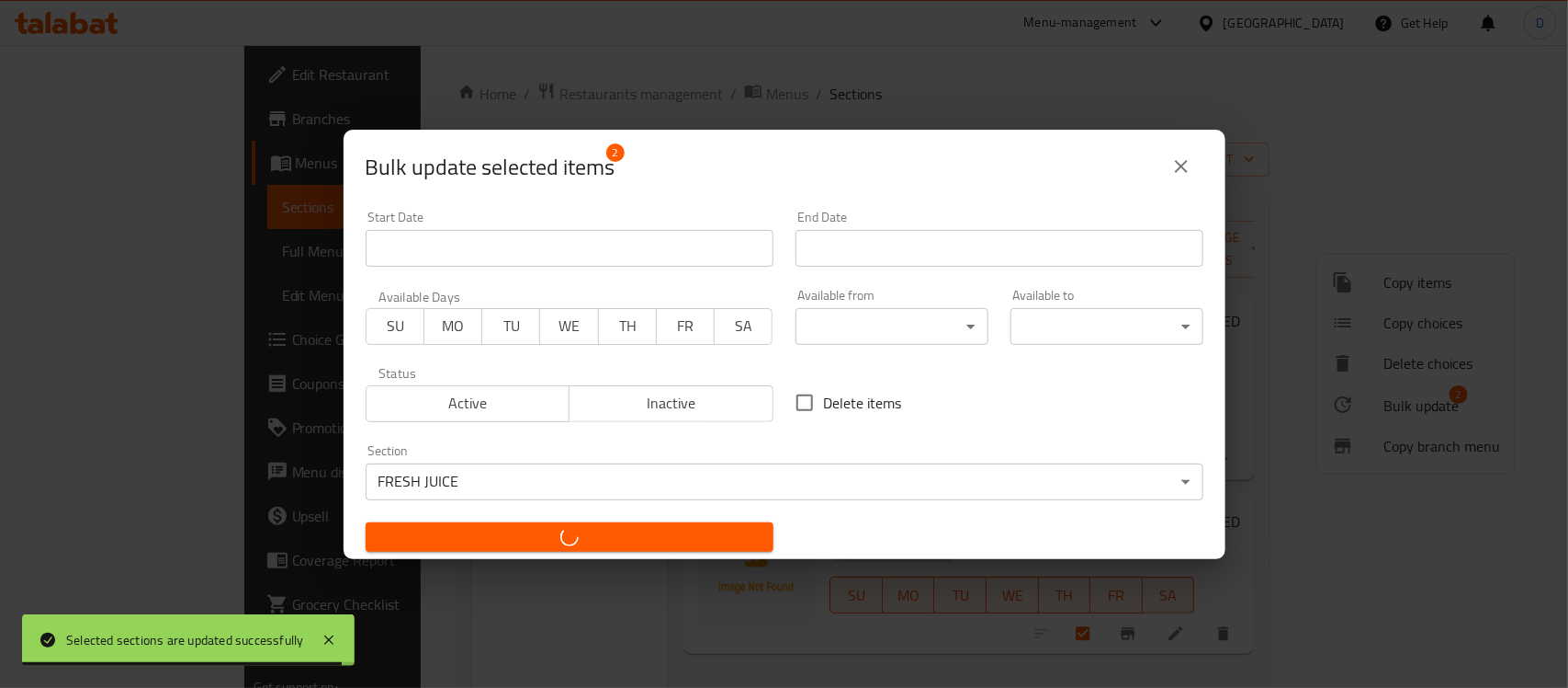
checkbox input "false"
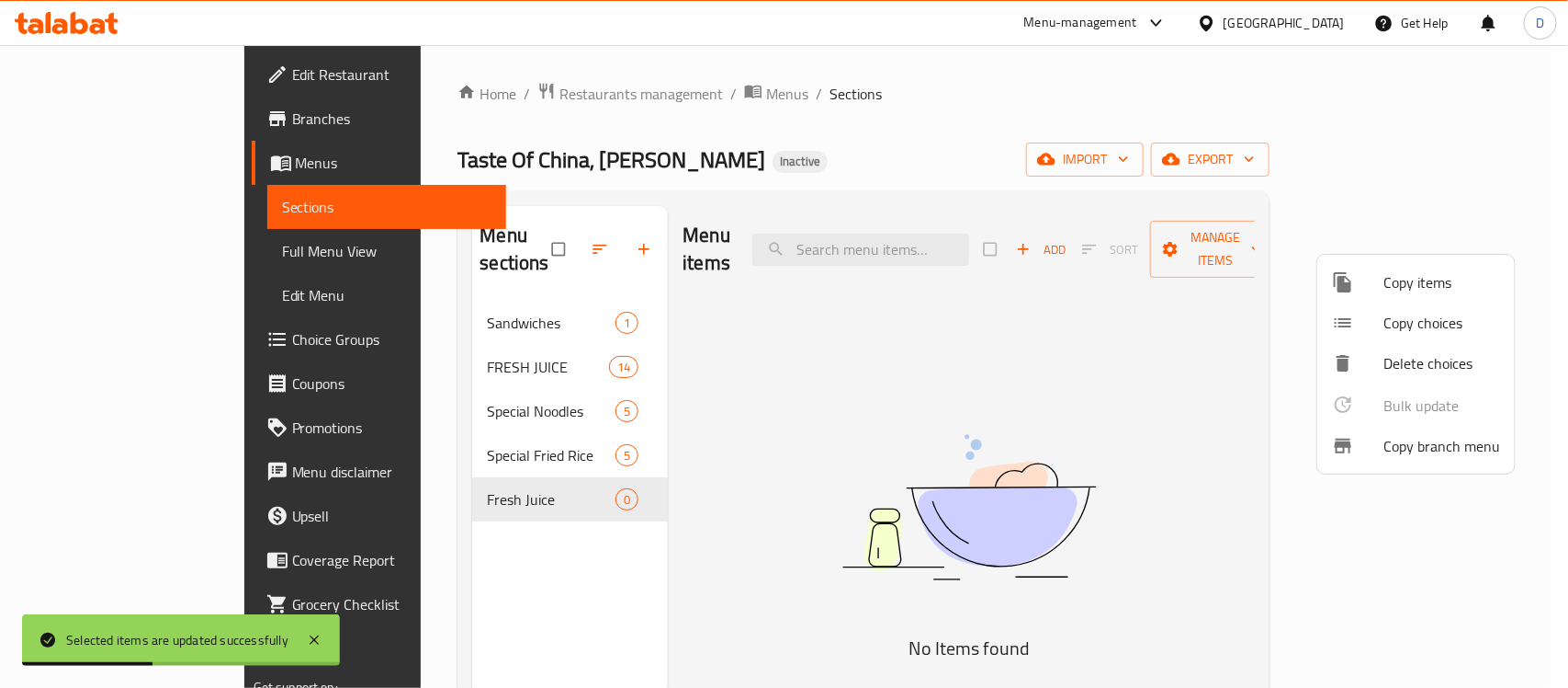
click at [721, 359] on div at bounding box center [784, 344] width 1568 height 688
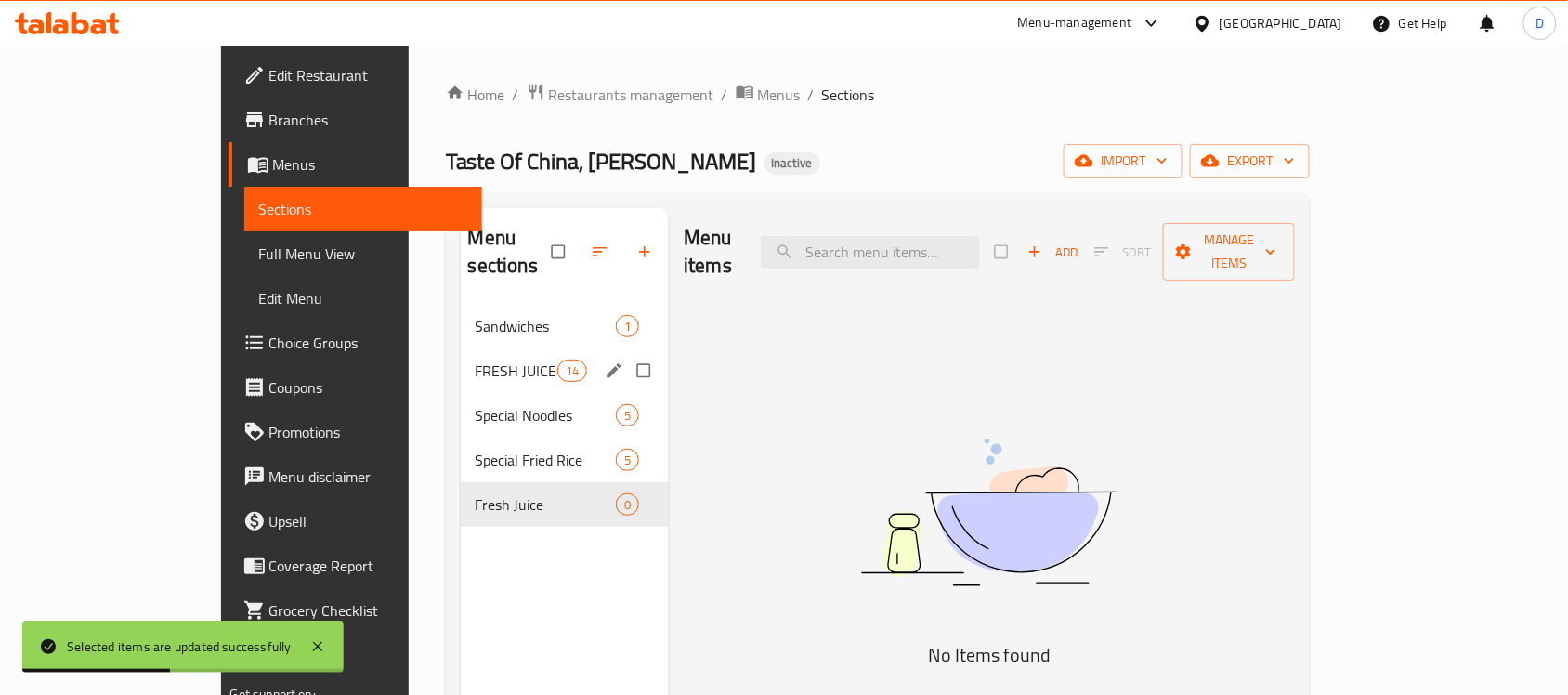
click at [605, 361] on icon "edit" at bounding box center [614, 370] width 18 height 18
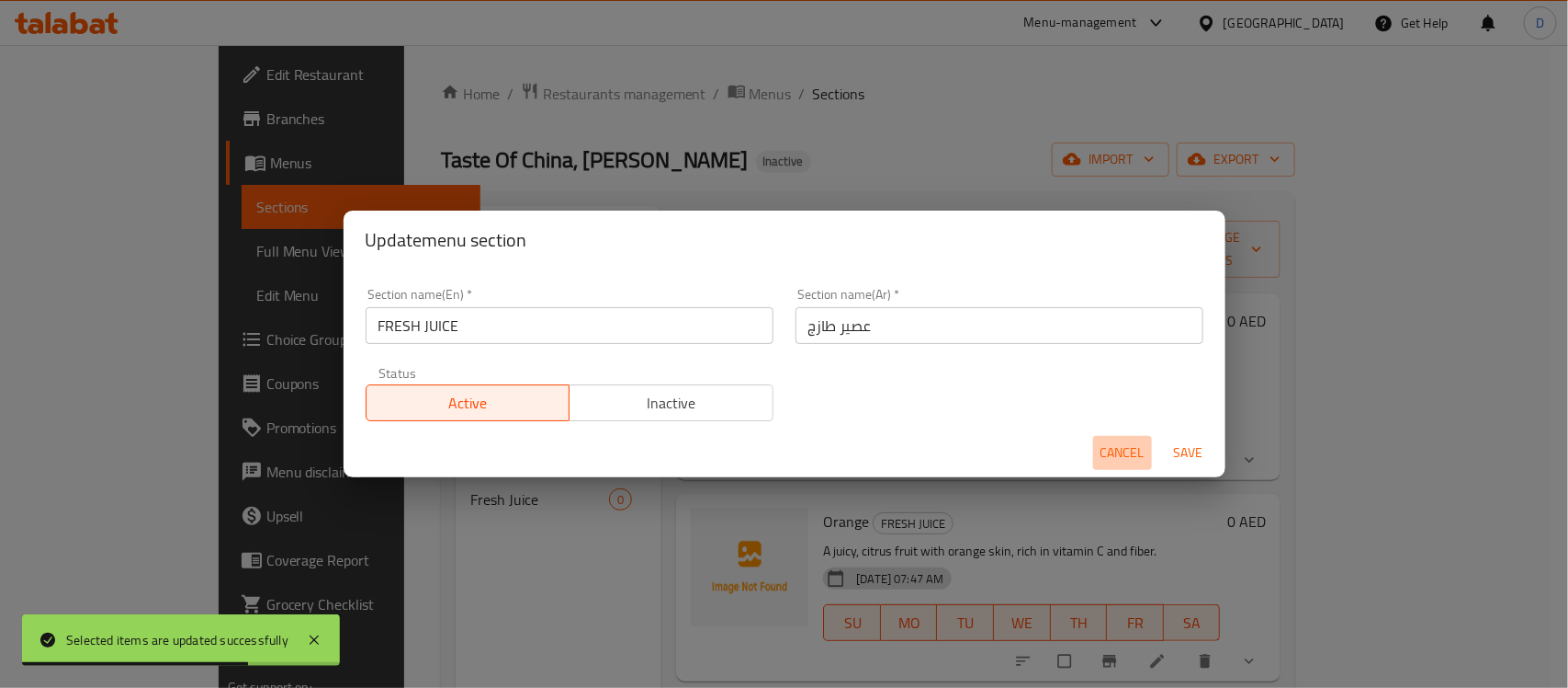
click at [1113, 448] on span "Cancel" at bounding box center [1122, 453] width 44 height 23
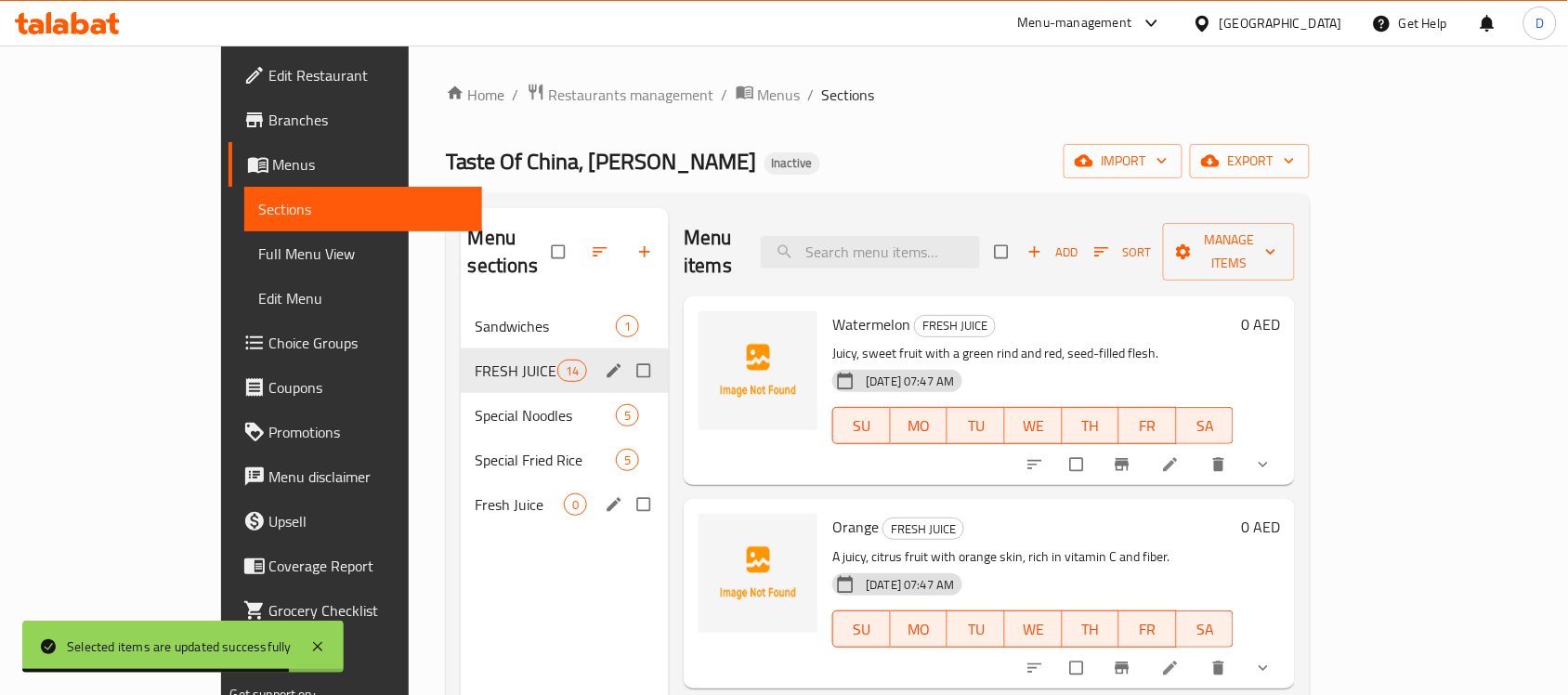
click at [626, 486] on input "Menu sections" at bounding box center [646, 504] width 39 height 35
checkbox input "true"
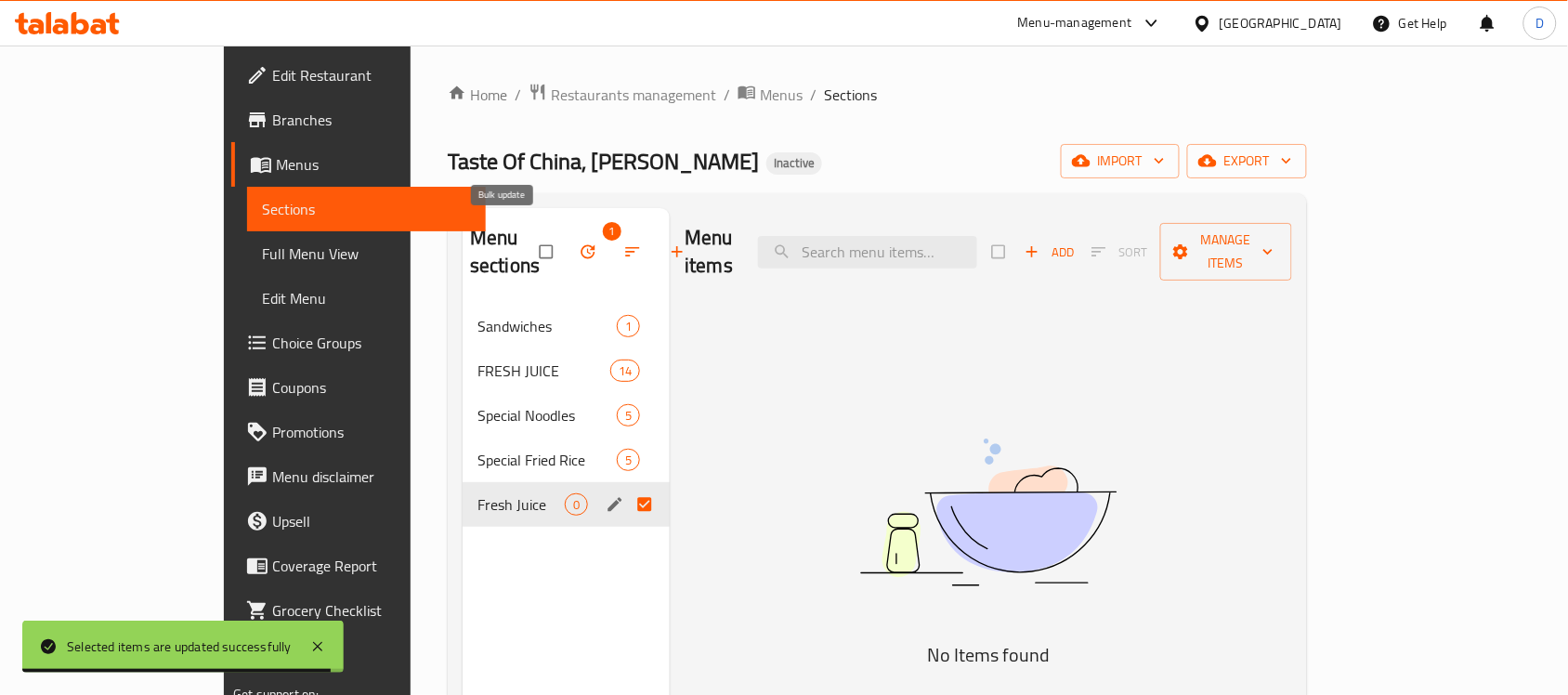
click at [579, 243] on icon "button" at bounding box center [587, 251] width 18 height 18
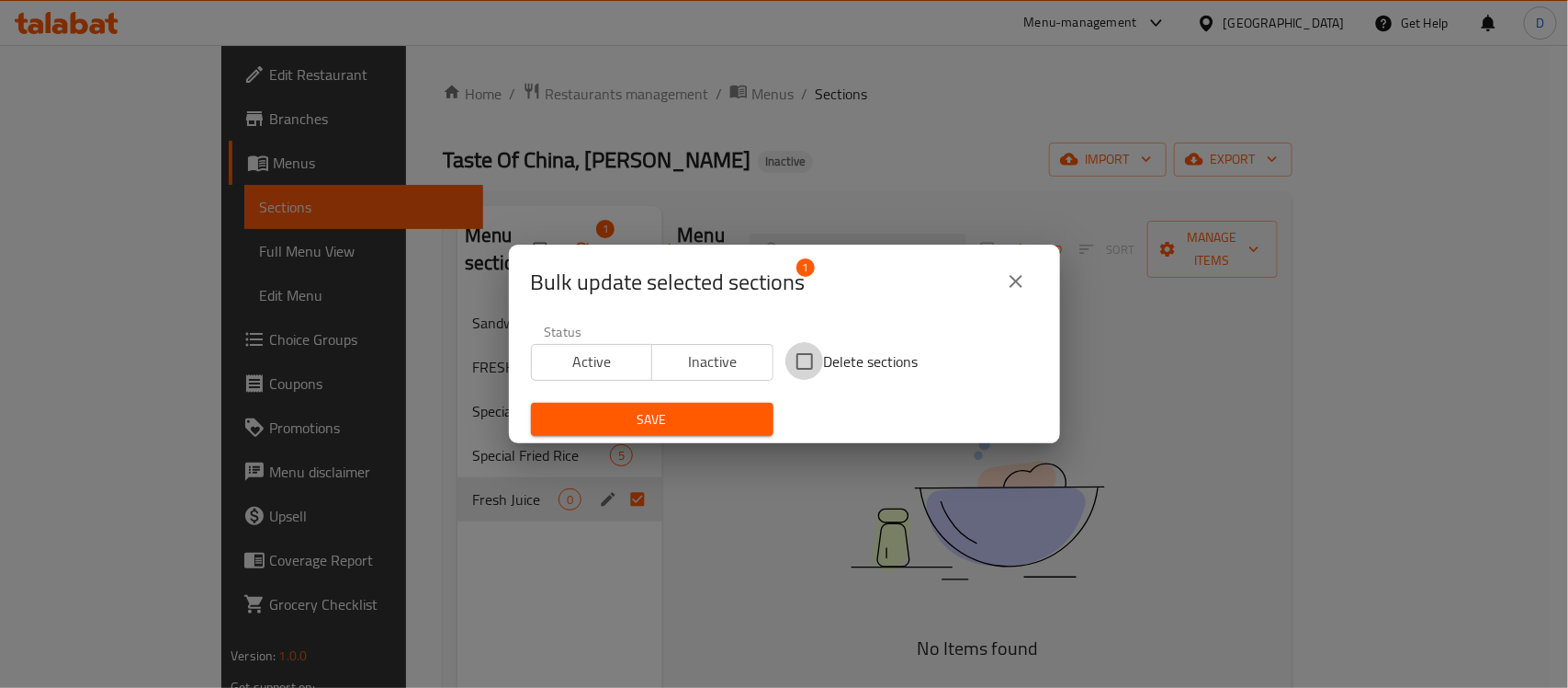
click at [787, 360] on input "Delete sections" at bounding box center [805, 361] width 38 height 38
checkbox input "true"
click at [704, 409] on span "Save" at bounding box center [652, 420] width 213 height 23
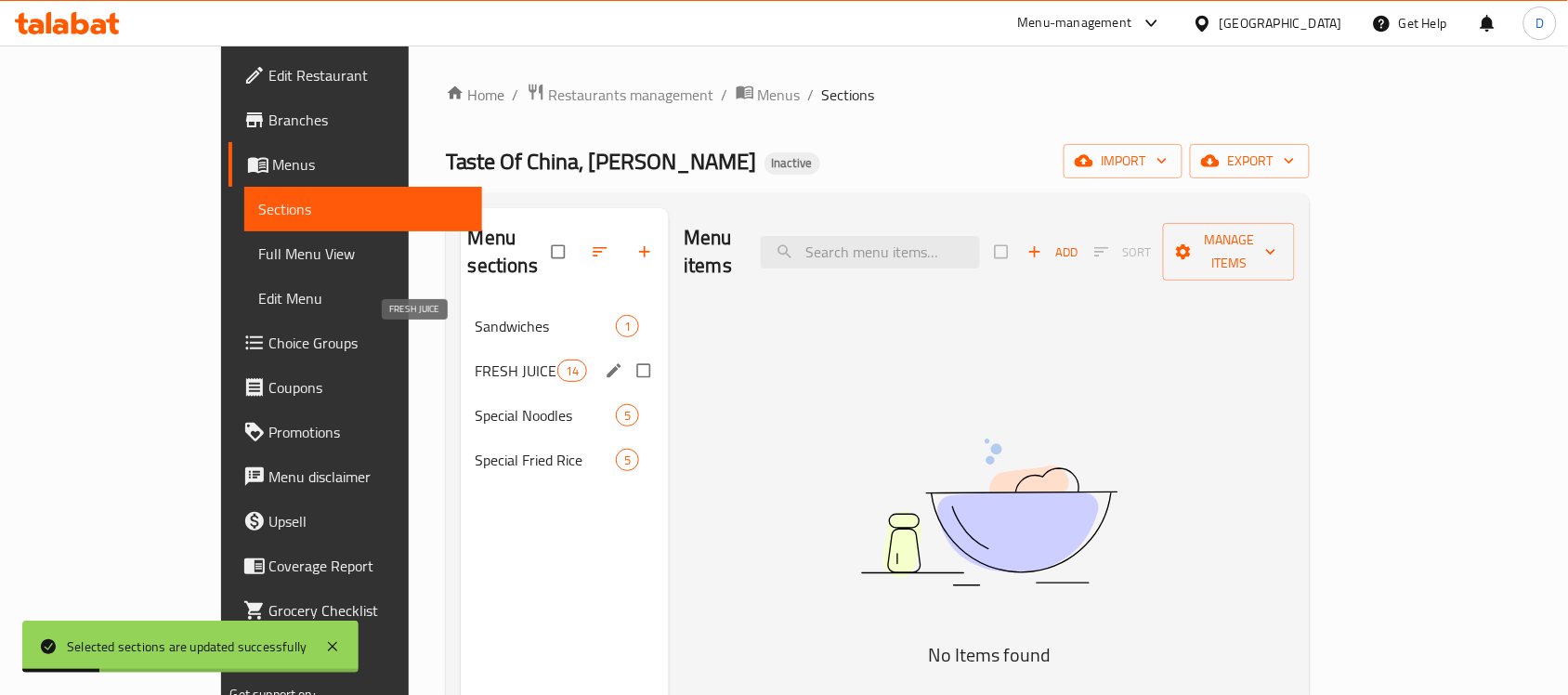
click at [476, 359] on span "FRESH JUICE" at bounding box center [517, 370] width 82 height 22
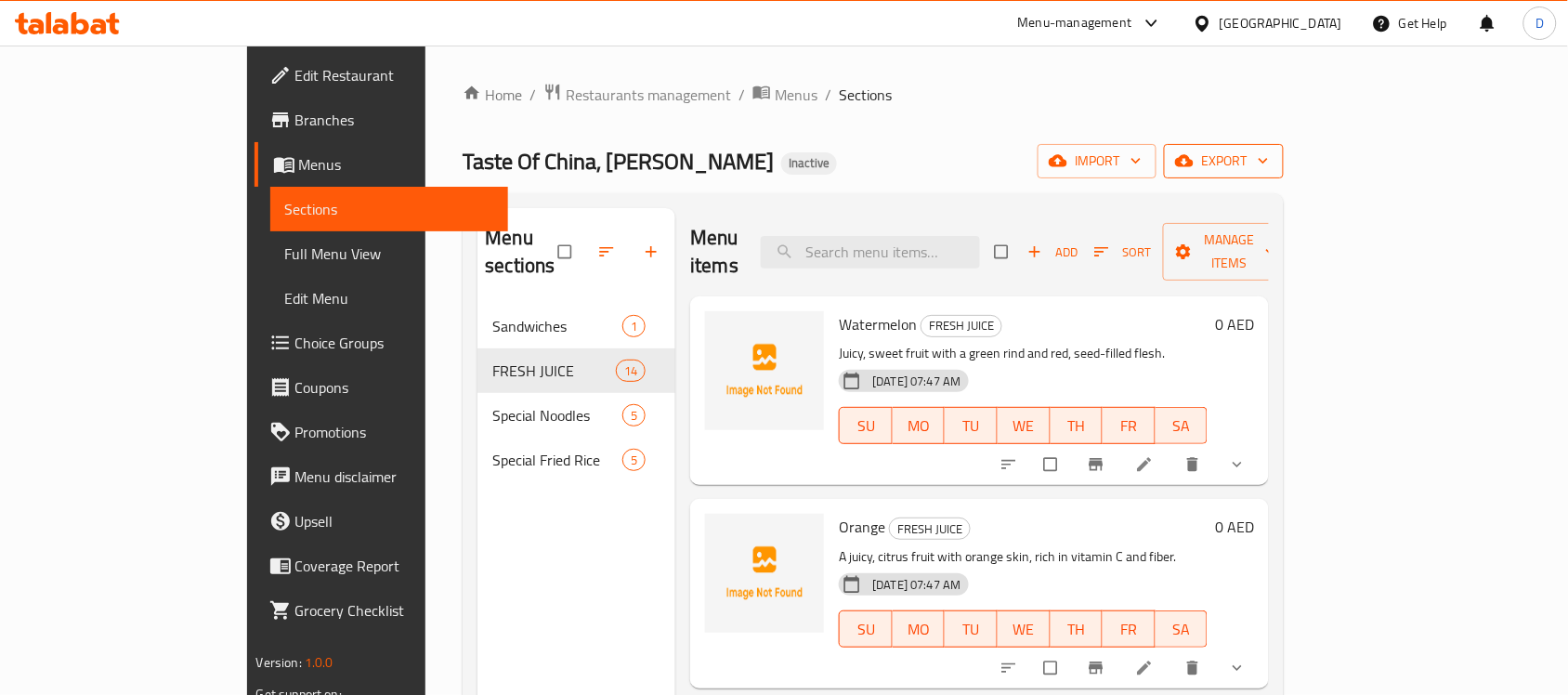
click at [1269, 169] on span "export" at bounding box center [1223, 161] width 90 height 23
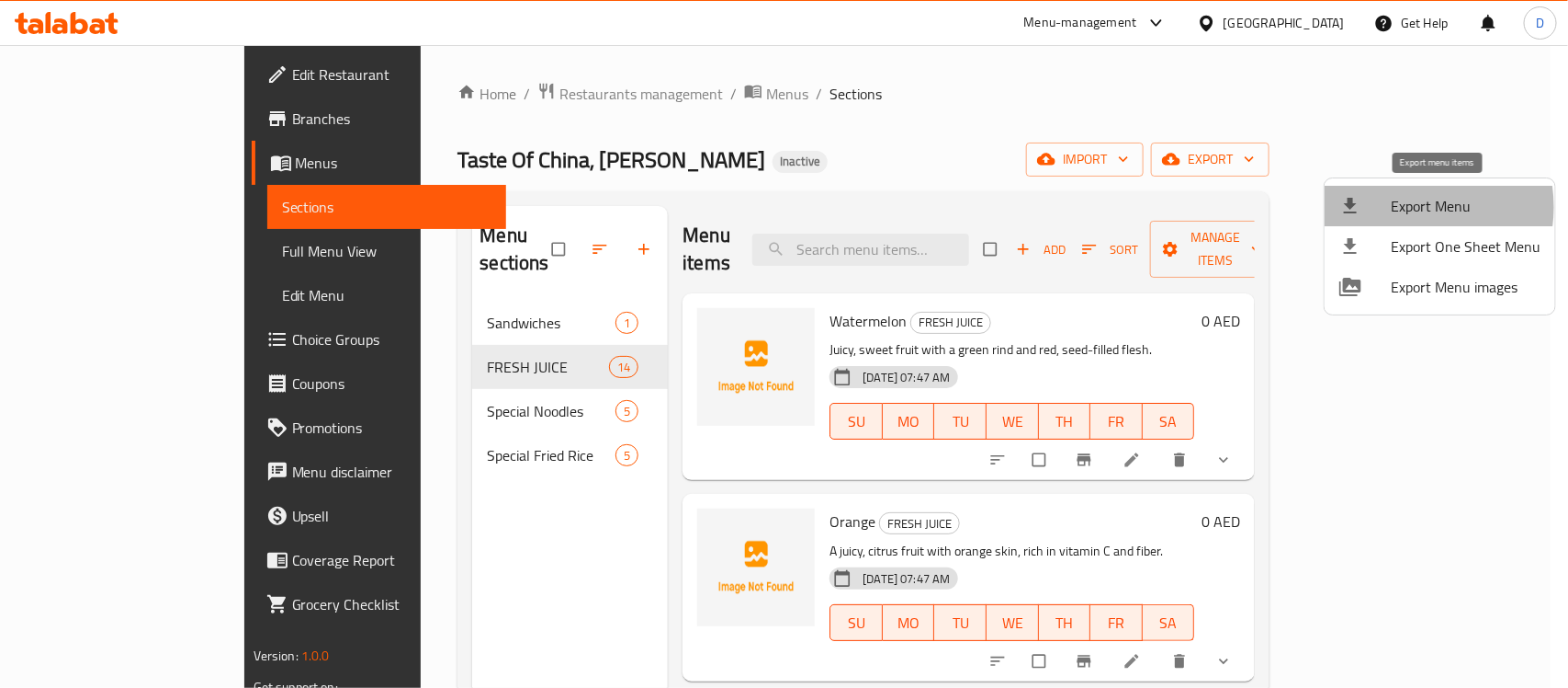
click at [1406, 207] on span "Export Menu" at bounding box center [1466, 206] width 150 height 22
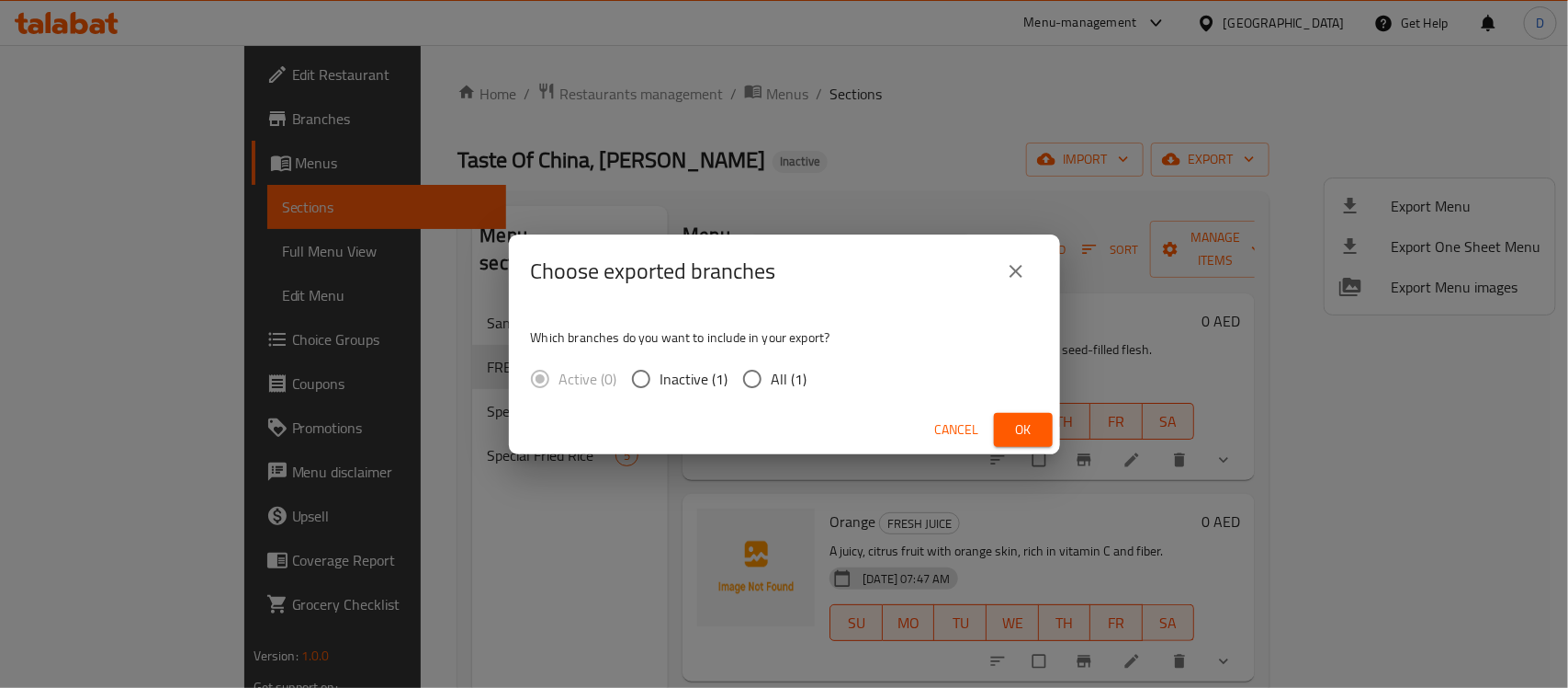
click at [750, 378] on input "All (1)" at bounding box center [753, 379] width 38 height 38
radio input "true"
click at [1039, 429] on button "Ok" at bounding box center [1023, 430] width 59 height 34
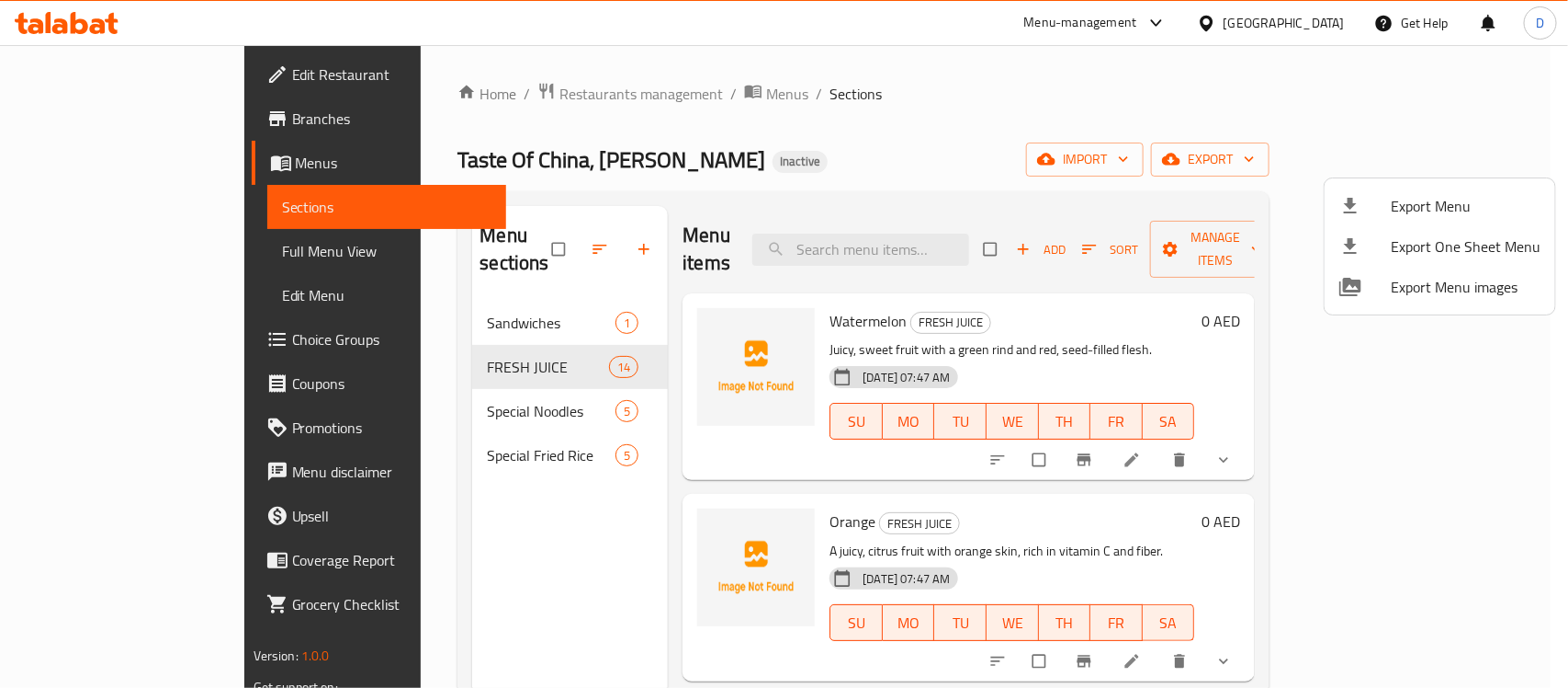
click at [861, 160] on div at bounding box center [784, 344] width 1568 height 688
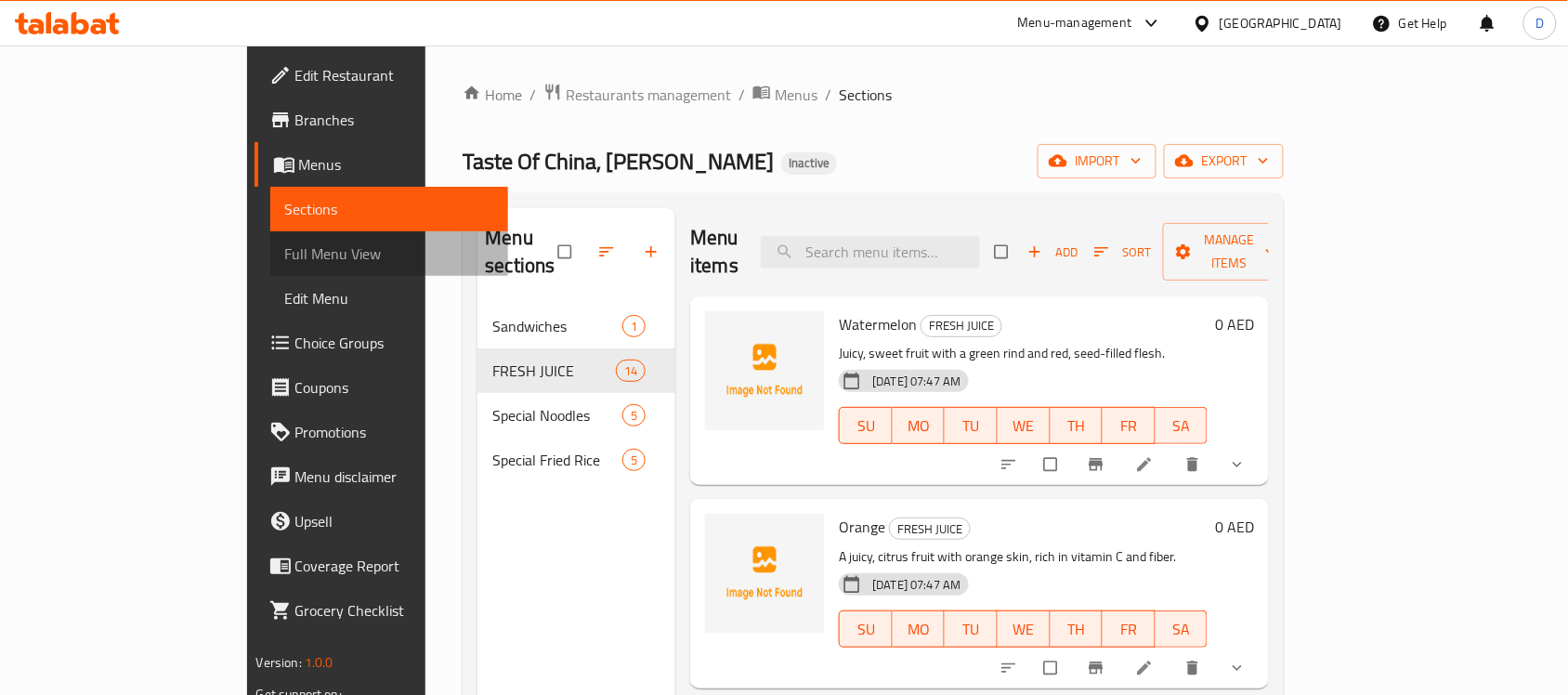
click at [285, 248] on span "Full Menu View" at bounding box center [389, 253] width 209 height 22
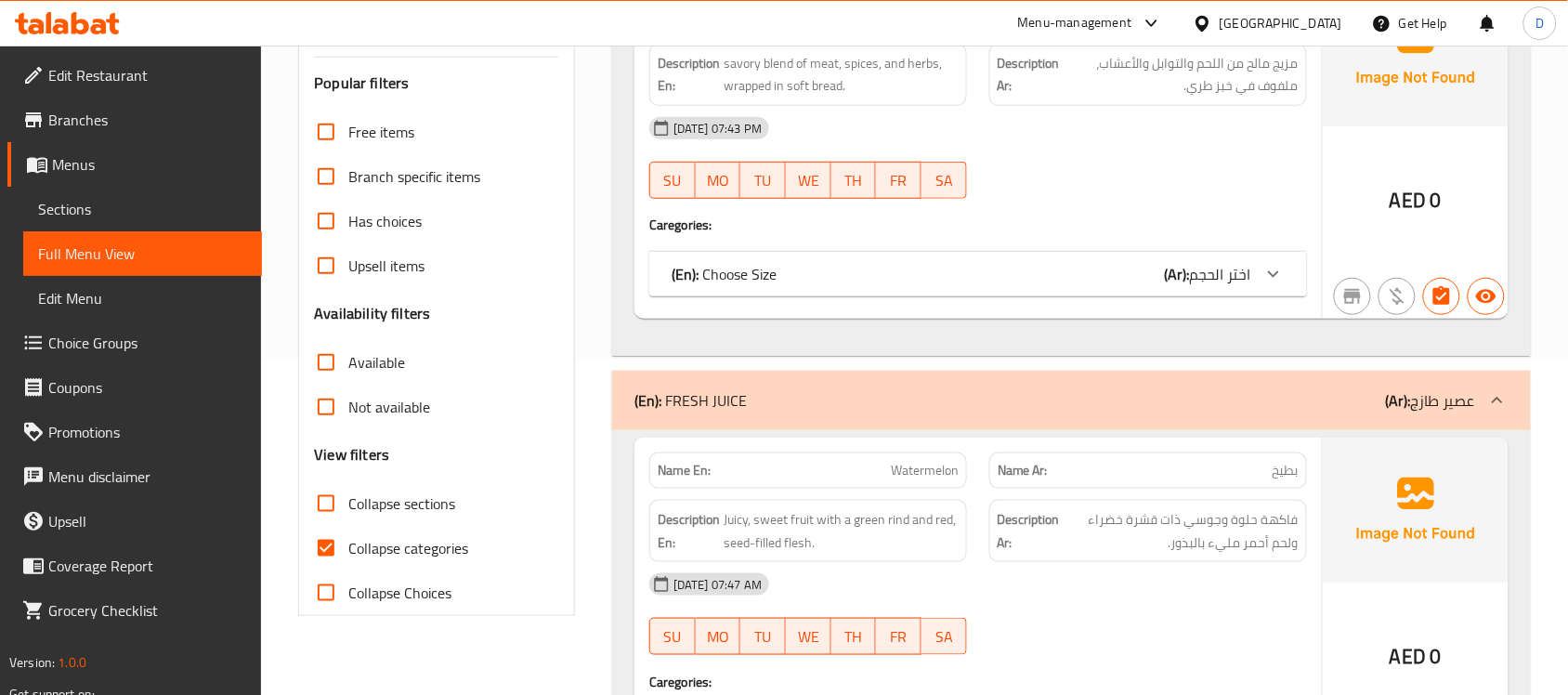
scroll to position [348, 0]
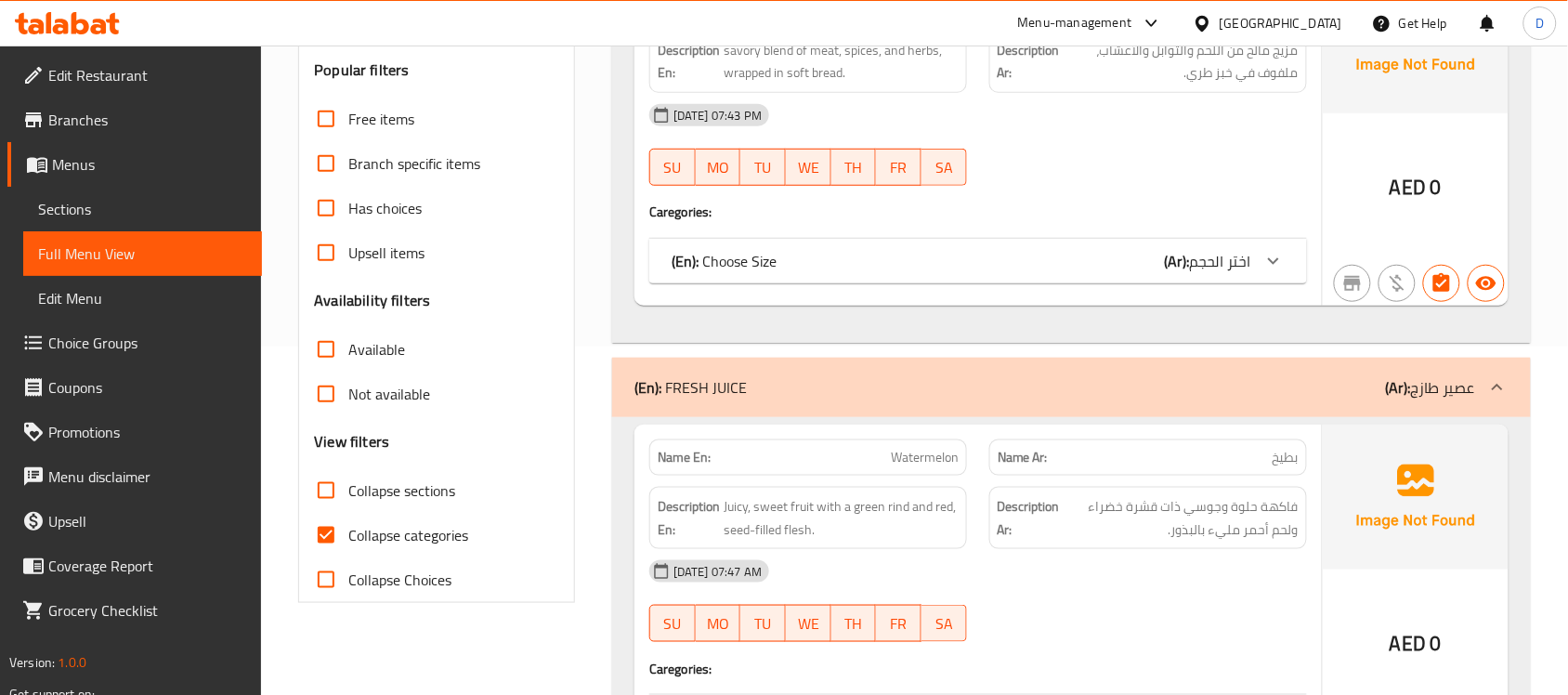
click at [327, 531] on input "Collapse categories" at bounding box center [326, 535] width 45 height 45
checkbox input "false"
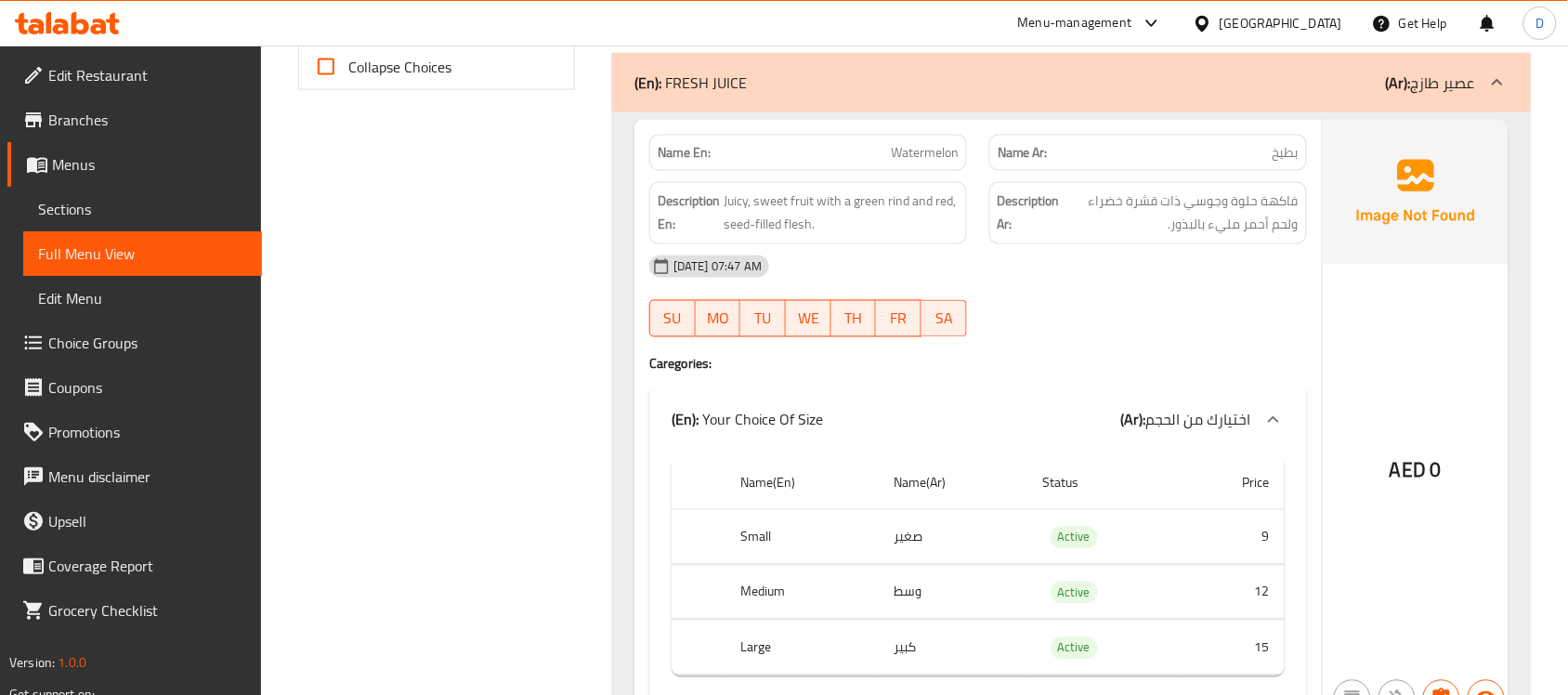
scroll to position [809, 0]
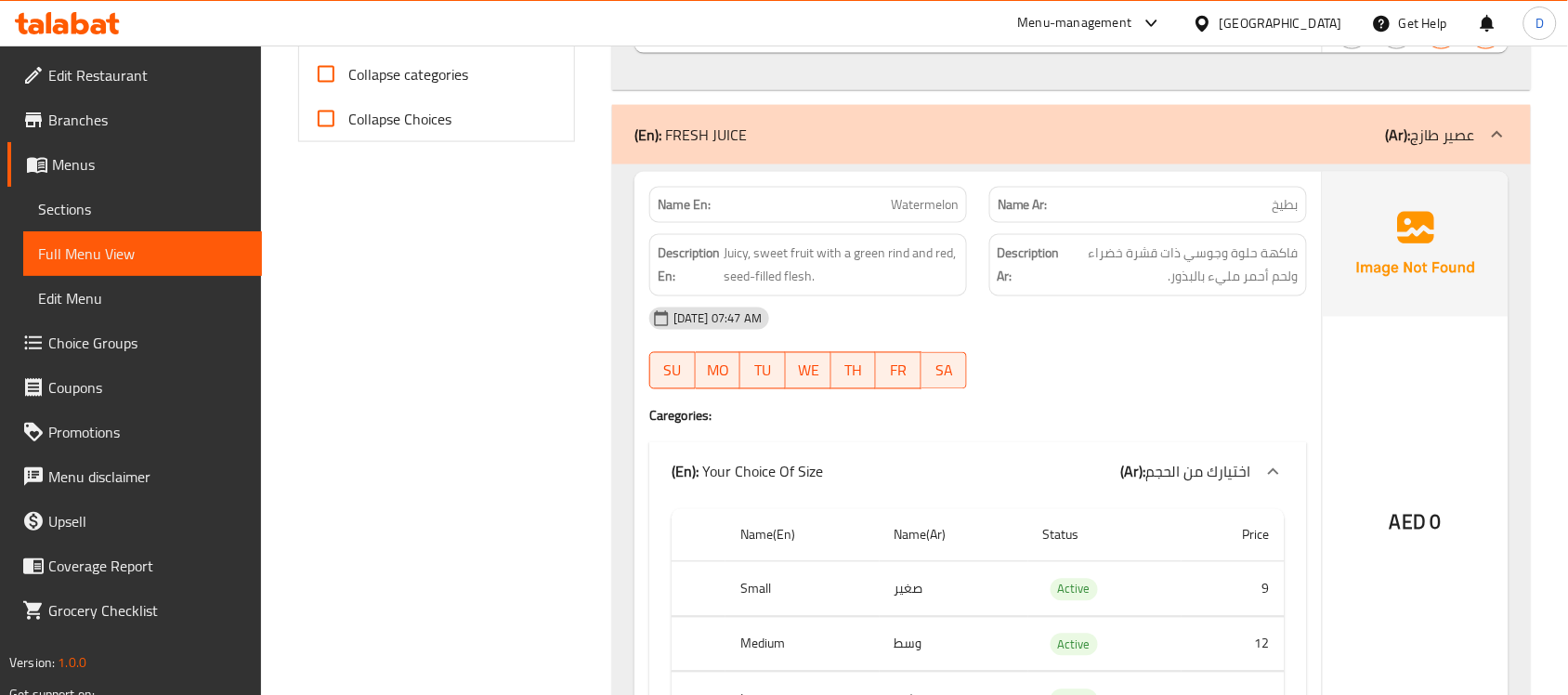
click at [1275, 18] on div "[GEOGRAPHIC_DATA]" at bounding box center [1281, 22] width 122 height 20
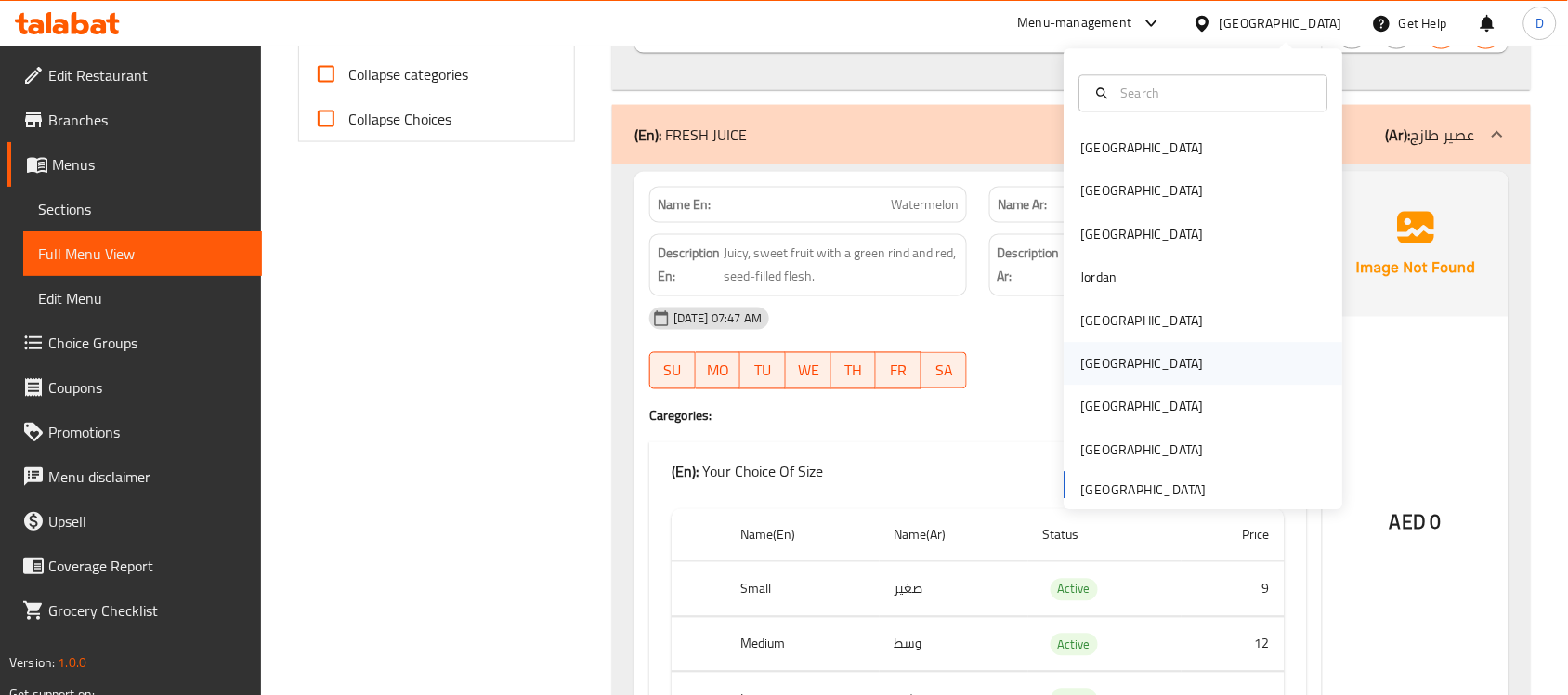
click at [1082, 365] on div "Oman" at bounding box center [1143, 364] width 122 height 20
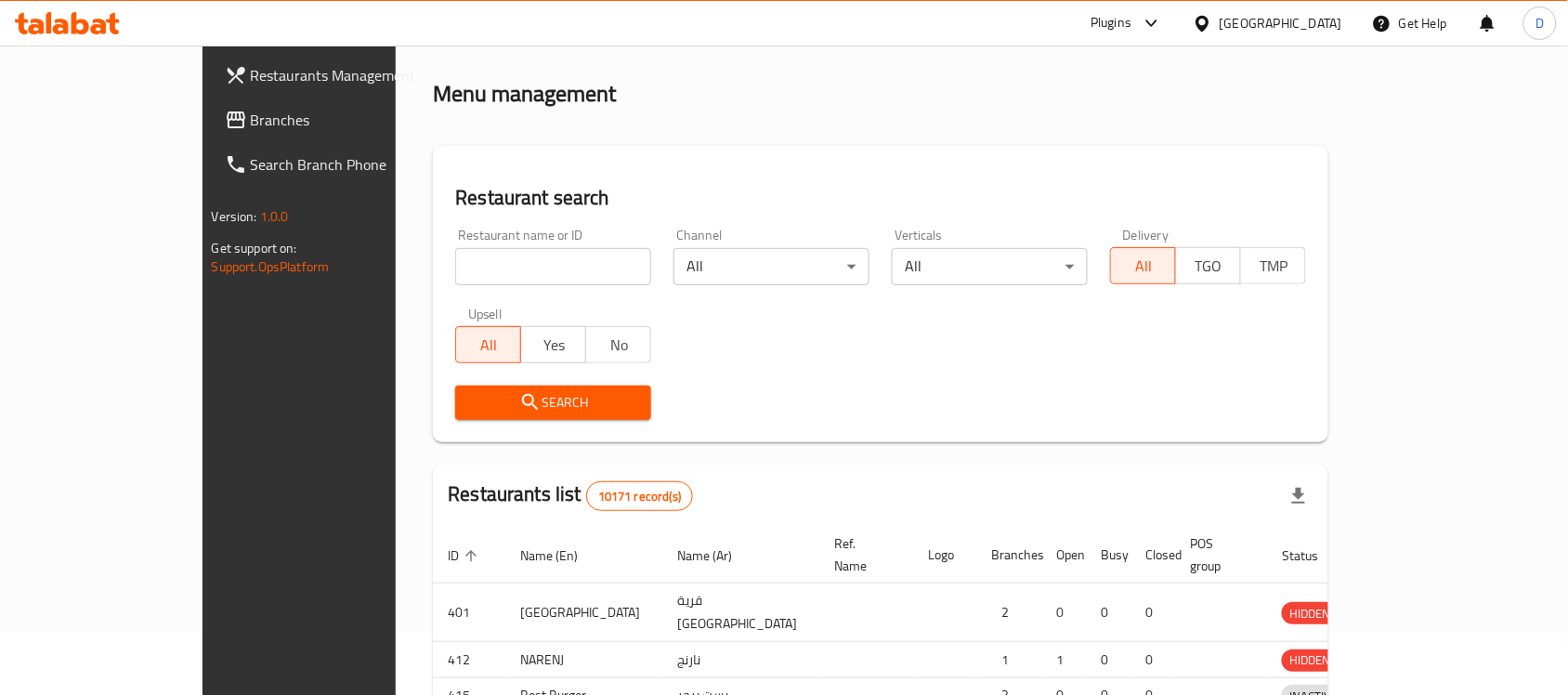
scroll to position [688, 0]
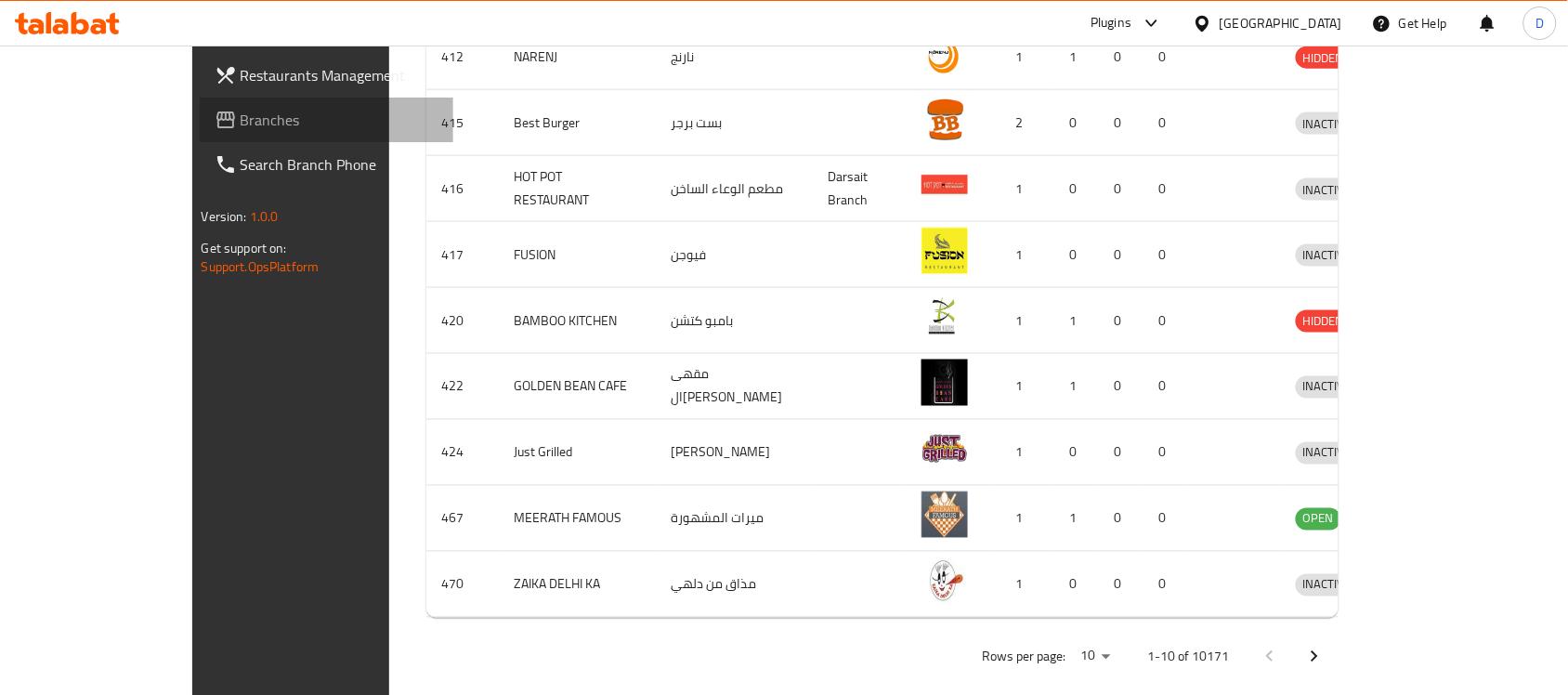
click at [241, 121] on span "Branches" at bounding box center [340, 119] width 199 height 22
